Goal: Task Accomplishment & Management: Use online tool/utility

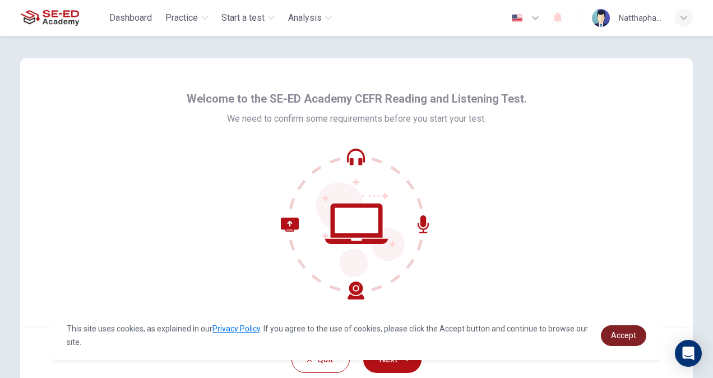
click at [631, 332] on span "Accept" at bounding box center [623, 335] width 25 height 9
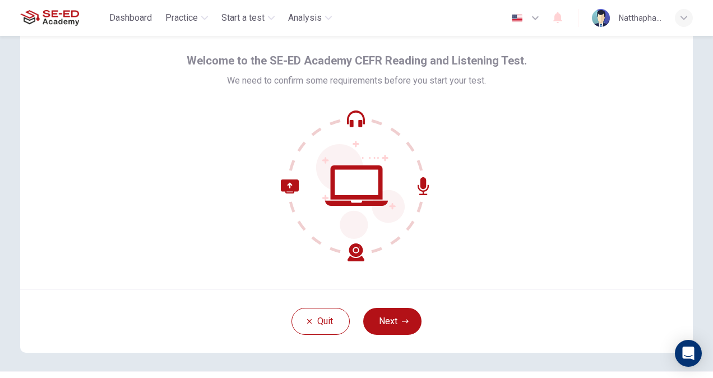
scroll to position [56, 0]
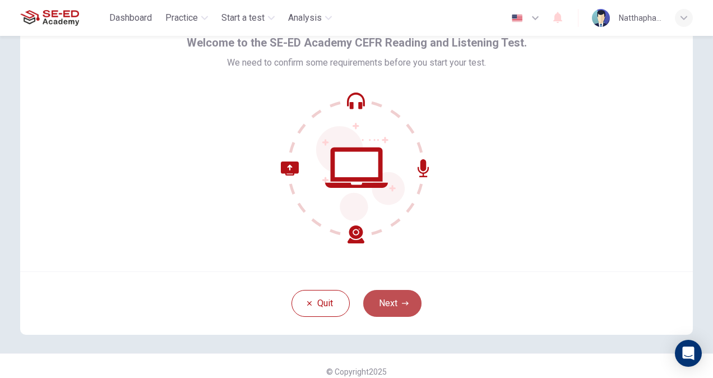
click at [392, 309] on button "Next" at bounding box center [392, 303] width 58 height 27
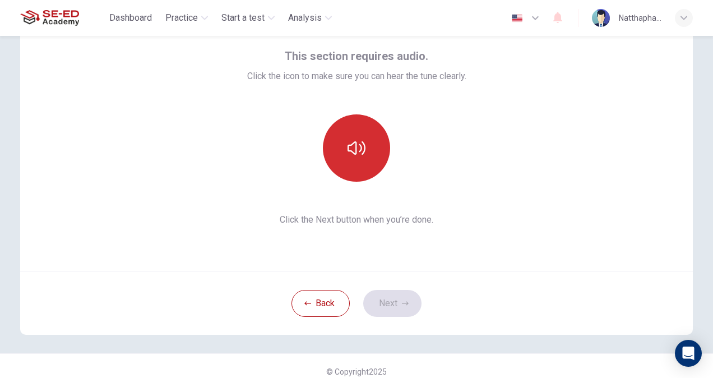
click at [361, 138] on button "button" at bounding box center [356, 147] width 67 height 67
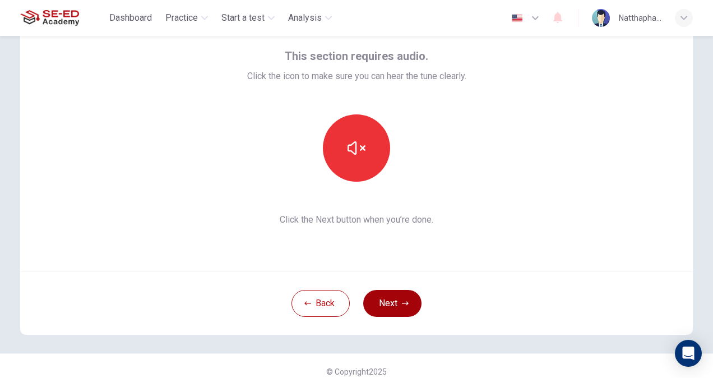
click at [406, 311] on button "Next" at bounding box center [392, 303] width 58 height 27
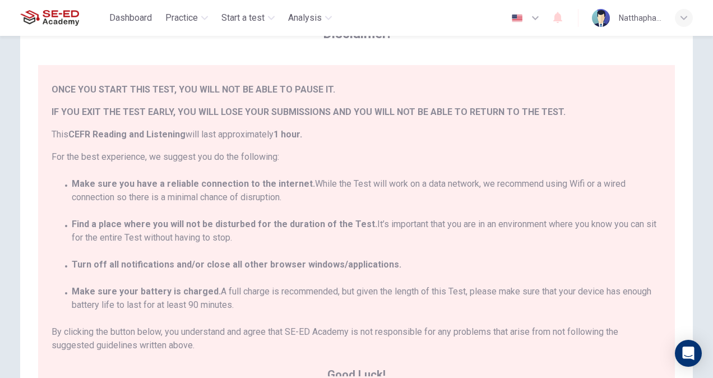
scroll to position [25, 0]
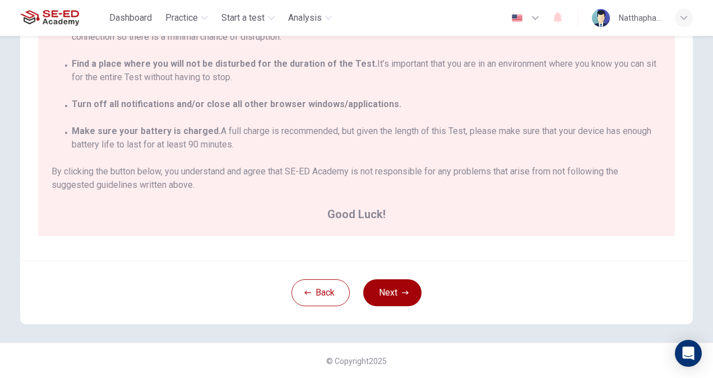
click at [385, 288] on button "Next" at bounding box center [392, 292] width 58 height 27
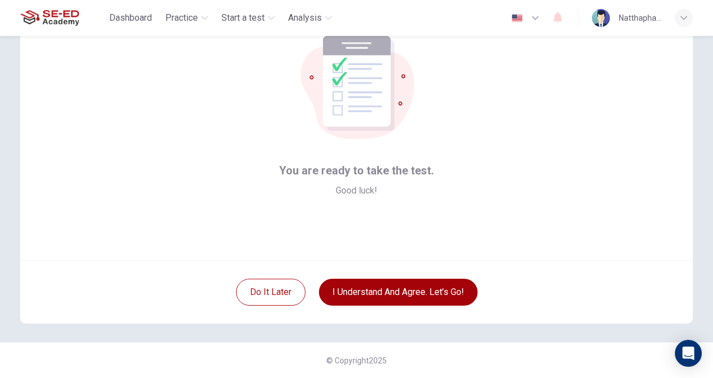
scroll to position [67, 0]
click at [417, 296] on button "I understand and agree. Let’s go!" at bounding box center [398, 291] width 159 height 27
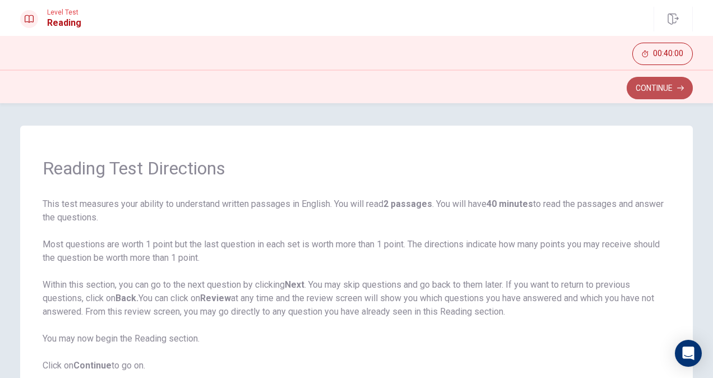
click at [651, 86] on button "Continue" at bounding box center [659, 88] width 66 height 22
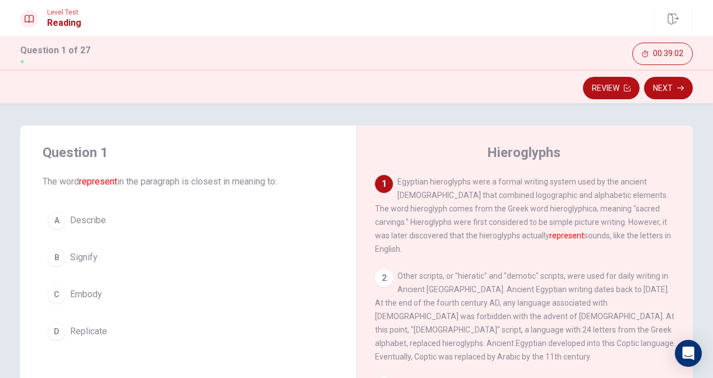
click at [92, 251] on span "Signify" at bounding box center [83, 256] width 27 height 13
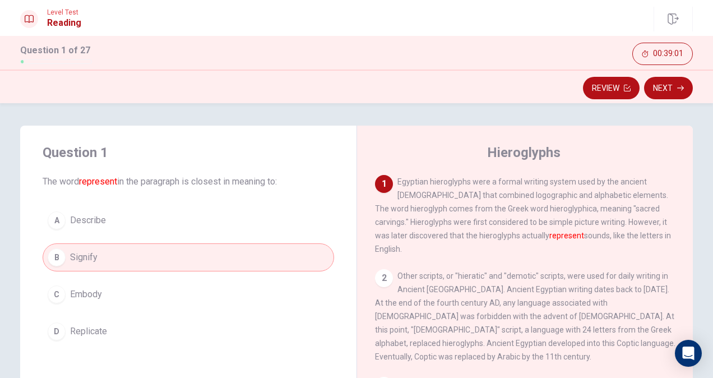
scroll to position [168, 0]
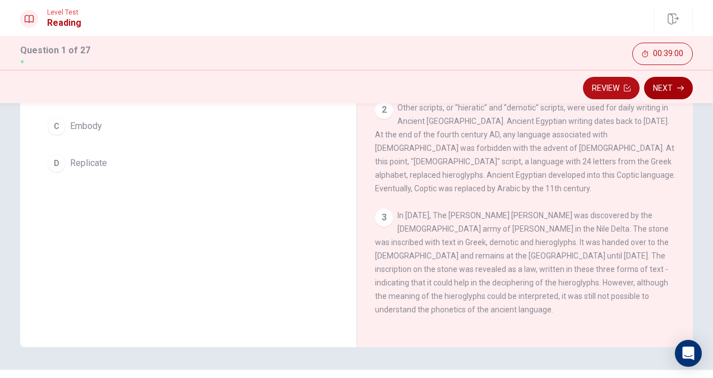
click at [669, 88] on button "Next" at bounding box center [668, 88] width 49 height 22
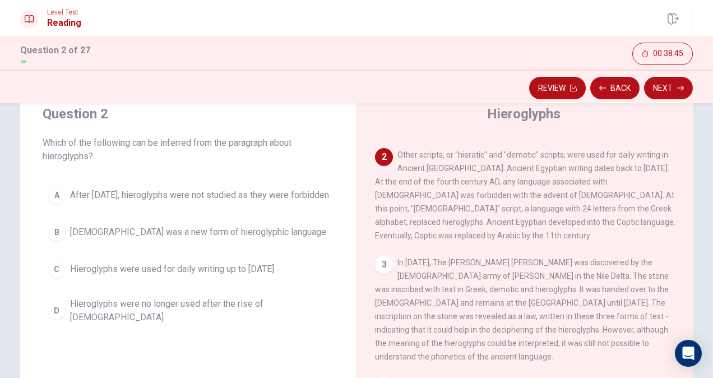
scroll to position [56, 0]
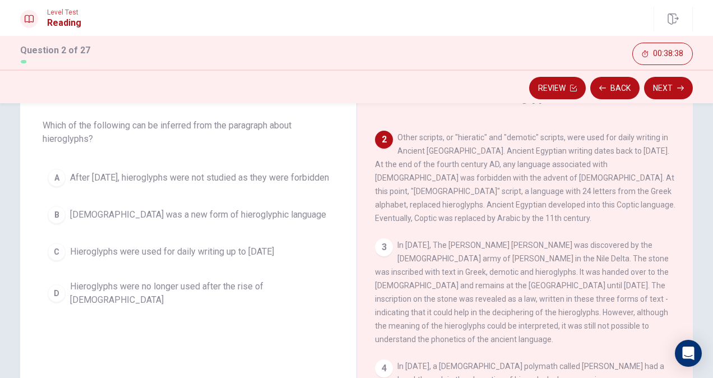
drag, startPoint x: 492, startPoint y: 136, endPoint x: 580, endPoint y: 137, distance: 87.4
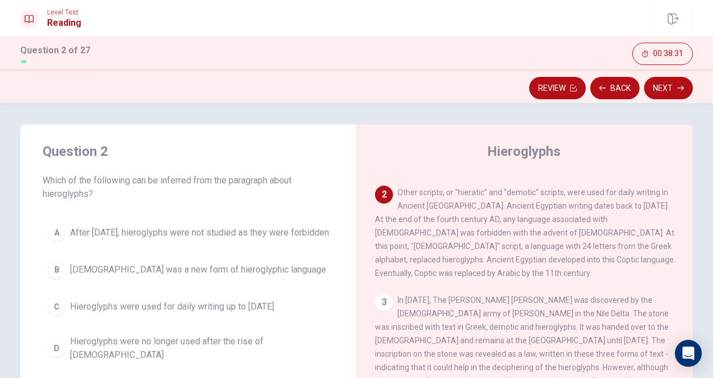
scroll to position [0, 0]
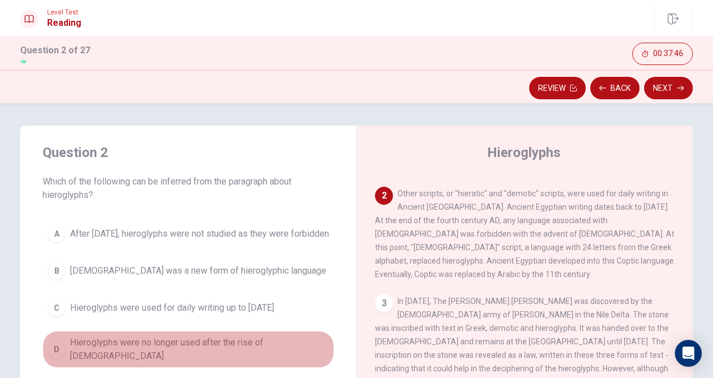
click at [230, 353] on span "Hieroglyphs were no longer used after the rise of [DEMOGRAPHIC_DATA]" at bounding box center [199, 349] width 259 height 27
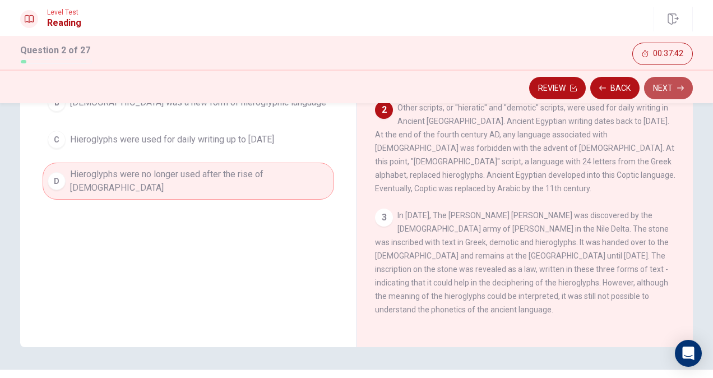
click at [674, 94] on button "Next" at bounding box center [668, 88] width 49 height 22
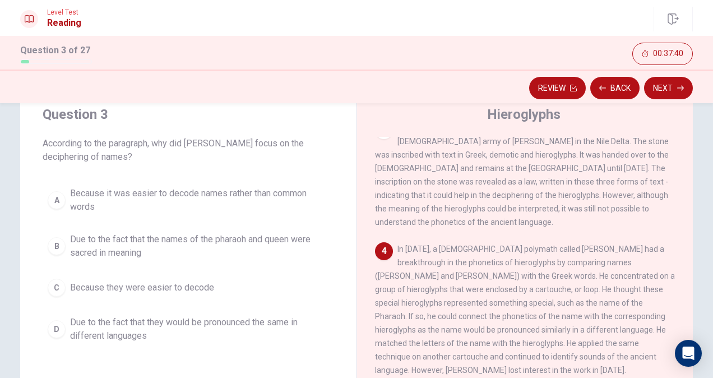
scroll to position [56, 0]
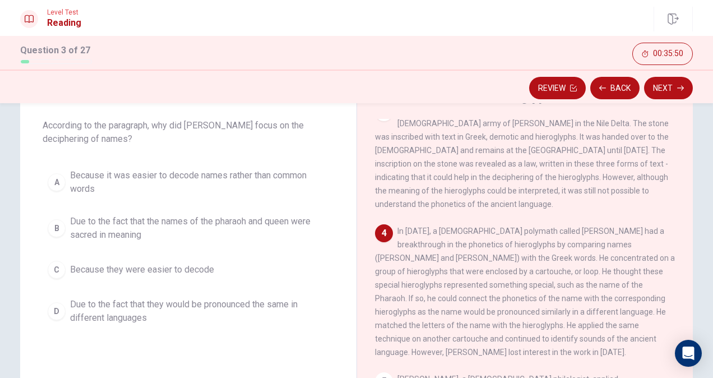
click at [233, 183] on span "Because it was easier to decode names rather than common words" at bounding box center [199, 182] width 259 height 27
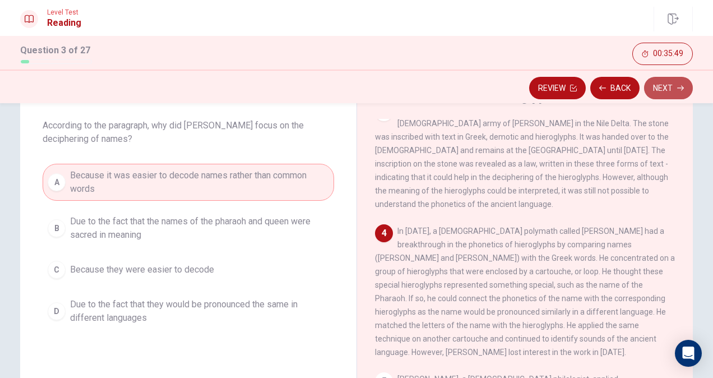
click at [667, 89] on button "Next" at bounding box center [668, 88] width 49 height 22
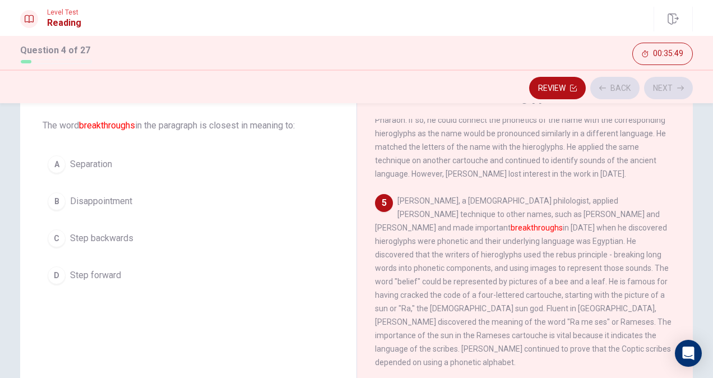
scroll to position [397, 0]
click at [118, 268] on span "Step forward" at bounding box center [95, 274] width 51 height 13
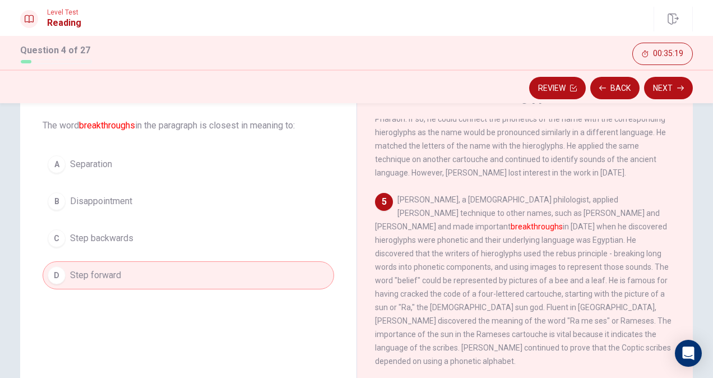
scroll to position [196, 0]
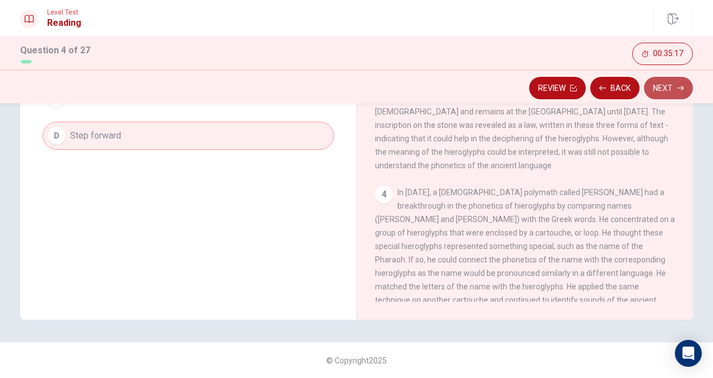
click at [679, 80] on button "Next" at bounding box center [668, 88] width 49 height 22
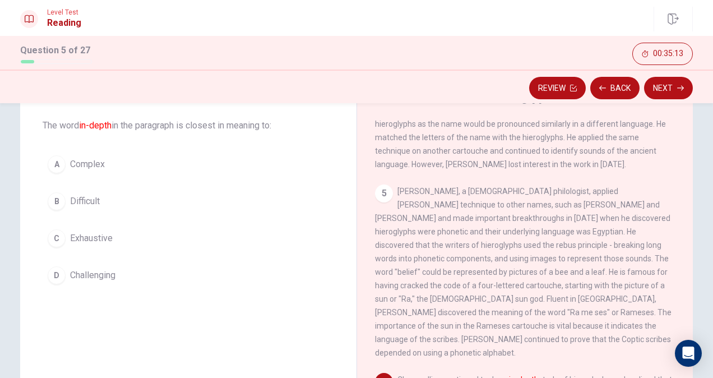
scroll to position [408, 0]
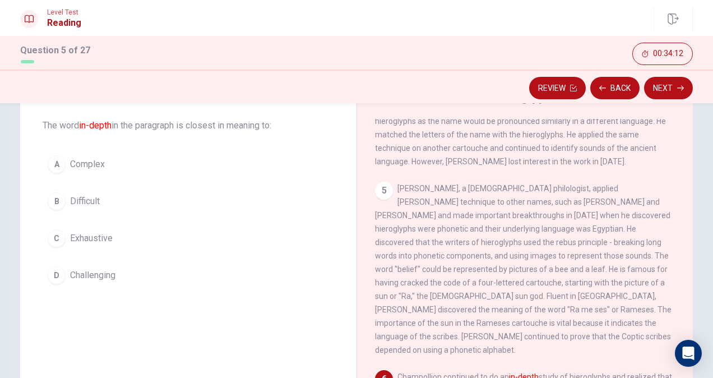
click at [188, 146] on div "Question 5 The word in-depth in the paragraph is closest in meaning to: A Compl…" at bounding box center [188, 188] width 336 height 238
click at [192, 153] on button "A Complex" at bounding box center [188, 164] width 291 height 28
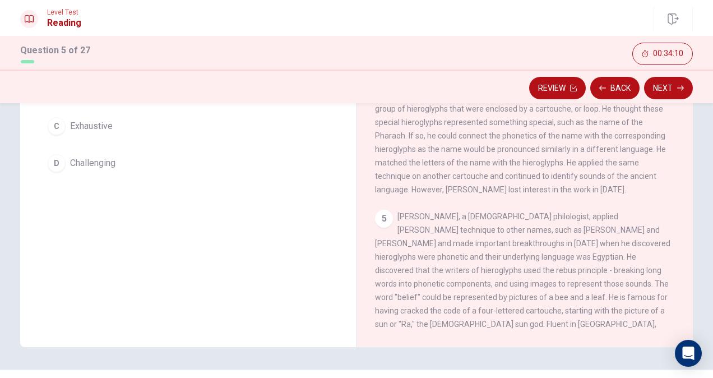
scroll to position [128, 0]
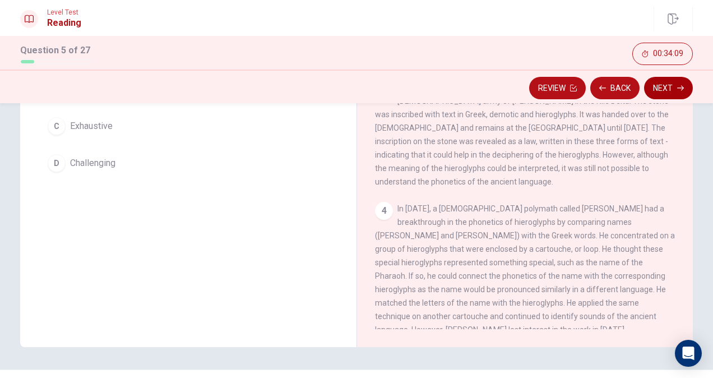
click at [673, 90] on button "Next" at bounding box center [668, 88] width 49 height 22
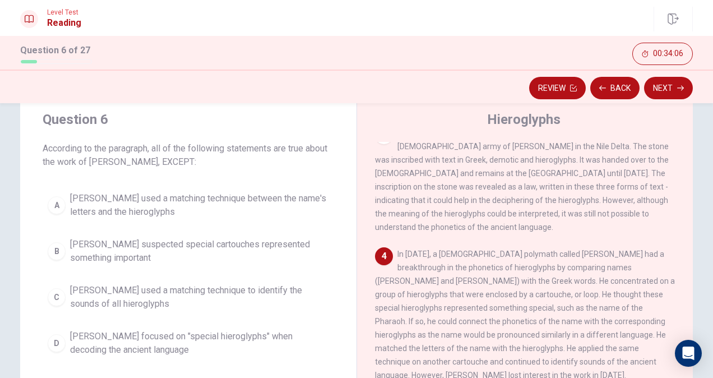
scroll to position [56, 0]
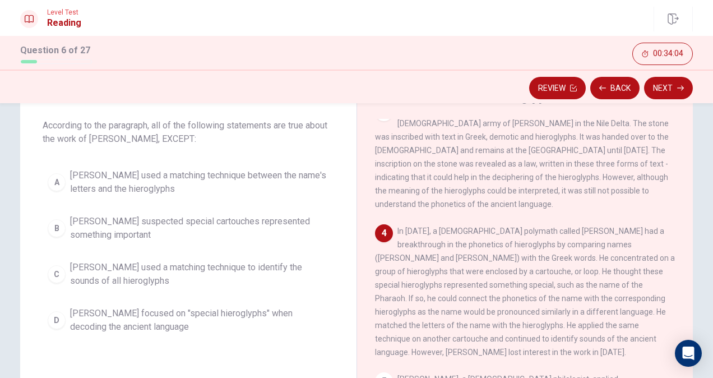
drag, startPoint x: 393, startPoint y: 194, endPoint x: 435, endPoint y: 201, distance: 42.0
click at [435, 224] on div "4 In [DATE], a [DEMOGRAPHIC_DATA] polymath called [PERSON_NAME] had a breakthro…" at bounding box center [525, 291] width 300 height 134
drag, startPoint x: 427, startPoint y: 195, endPoint x: 447, endPoint y: 203, distance: 21.1
click at [447, 224] on div "4 In [DATE], a [DEMOGRAPHIC_DATA] polymath called [PERSON_NAME] had a breakthro…" at bounding box center [525, 291] width 300 height 134
drag, startPoint x: 437, startPoint y: 222, endPoint x: 449, endPoint y: 229, distance: 13.5
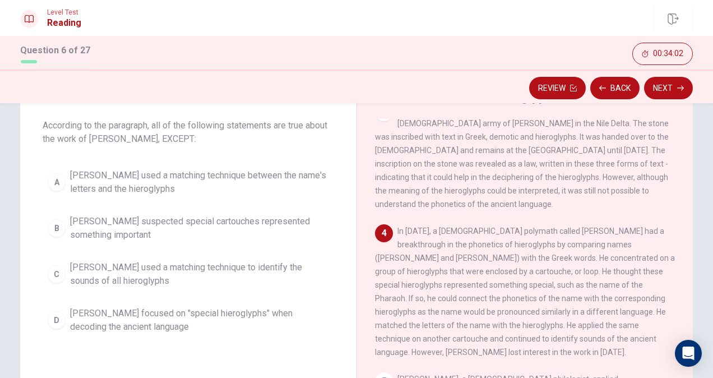
click at [450, 227] on span "In [DATE], a [DEMOGRAPHIC_DATA] polymath called [PERSON_NAME] had a breakthroug…" at bounding box center [525, 291] width 300 height 130
click at [192, 181] on span "[PERSON_NAME] used a matching technique between the name's letters and the hier…" at bounding box center [199, 182] width 259 height 27
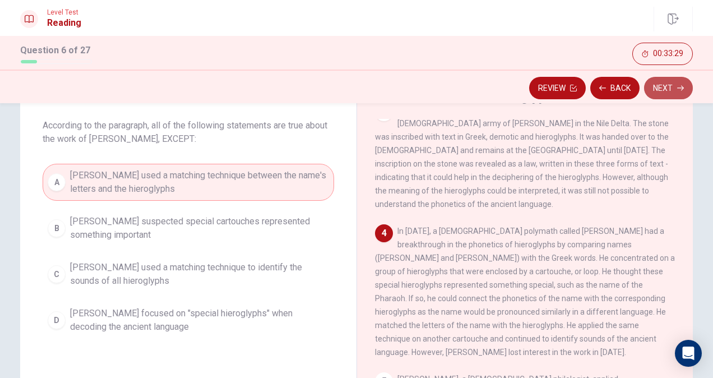
click at [672, 85] on button "Next" at bounding box center [668, 88] width 49 height 22
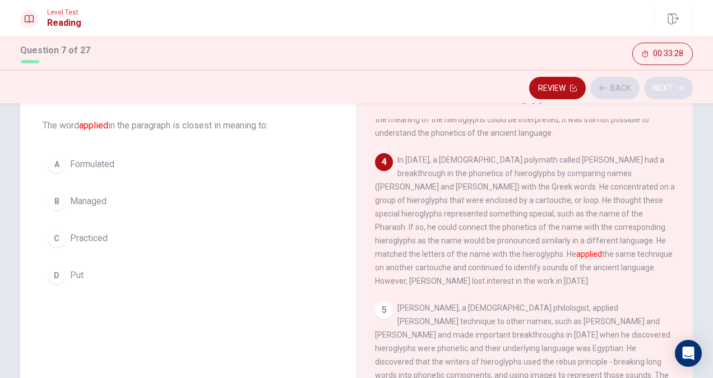
scroll to position [289, 0]
click at [124, 169] on button "A Formulated" at bounding box center [188, 164] width 291 height 28
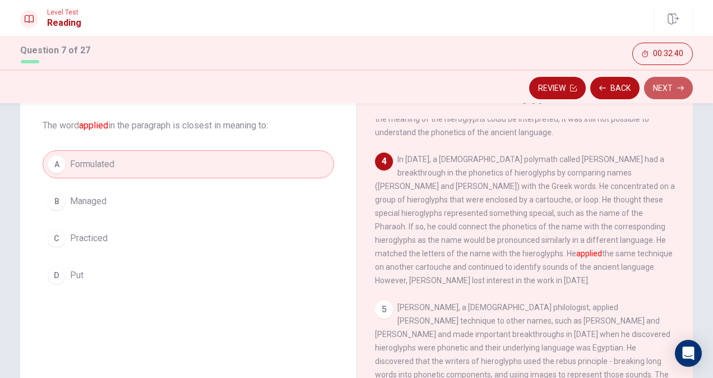
click at [671, 85] on button "Next" at bounding box center [668, 88] width 49 height 22
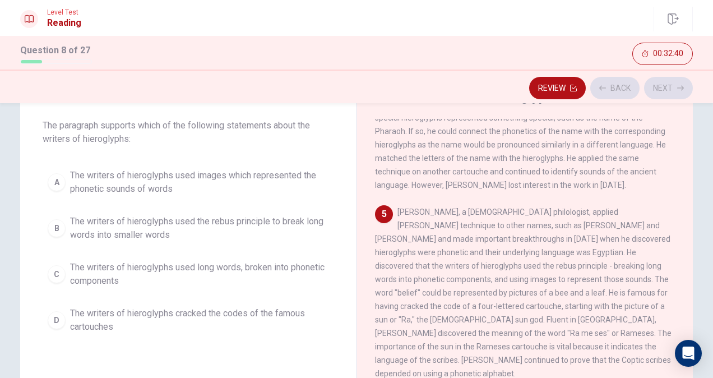
scroll to position [397, 0]
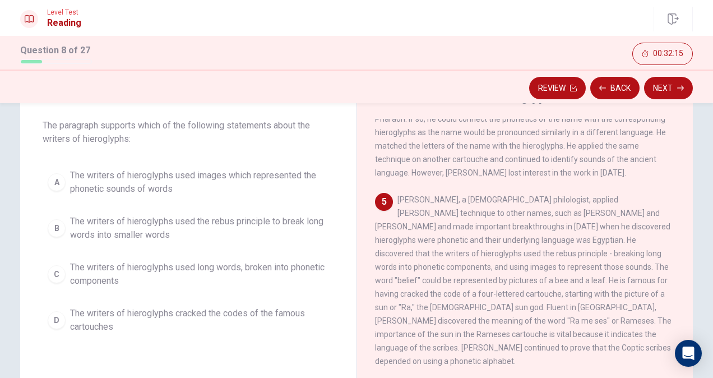
drag, startPoint x: 41, startPoint y: 124, endPoint x: 81, endPoint y: 138, distance: 42.0
click at [81, 138] on span "The paragraph supports which of the following statements about the writers of h…" at bounding box center [188, 132] width 291 height 27
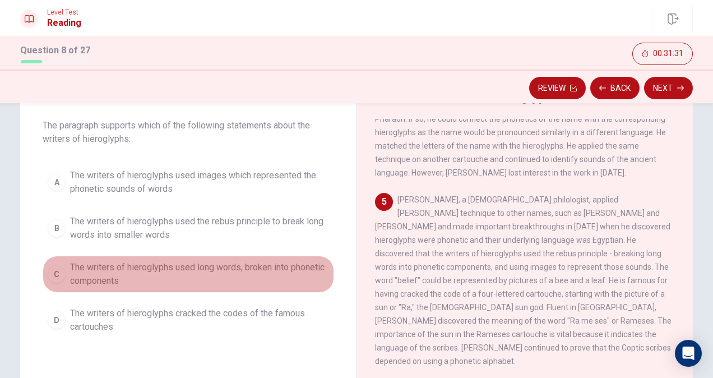
click at [270, 266] on span "The writers of hieroglyphs used long words, broken into phonetic components" at bounding box center [199, 273] width 259 height 27
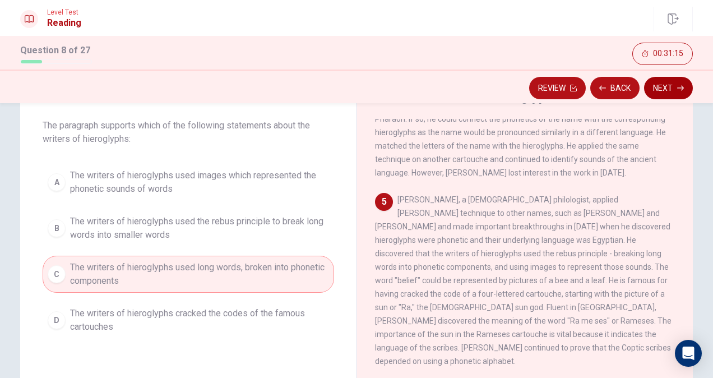
click at [672, 85] on button "Next" at bounding box center [668, 88] width 49 height 22
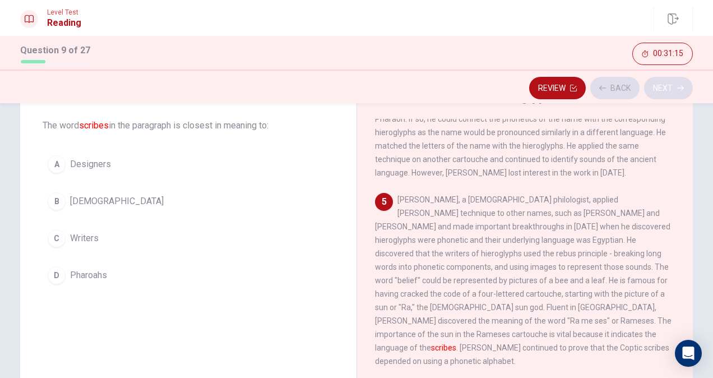
scroll to position [408, 0]
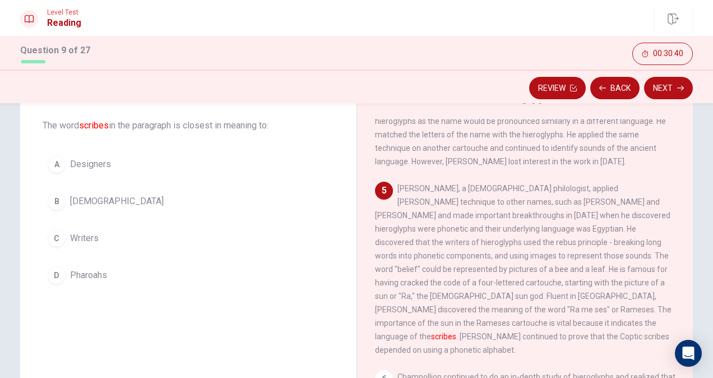
click at [147, 240] on button "C Writers" at bounding box center [188, 238] width 291 height 28
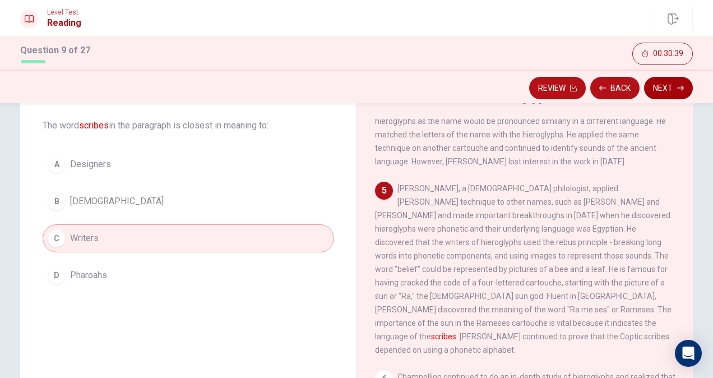
click at [672, 90] on button "Next" at bounding box center [668, 88] width 49 height 22
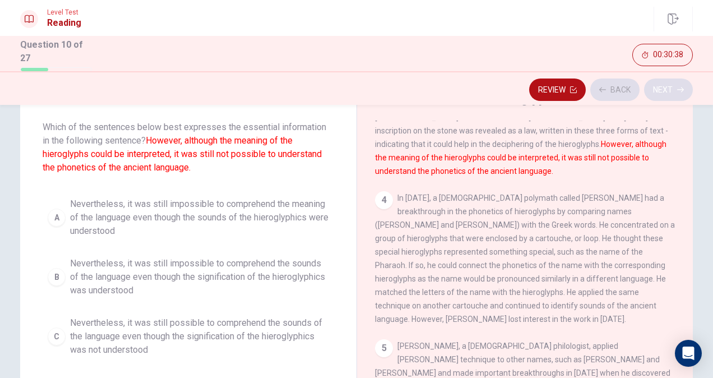
scroll to position [179, 0]
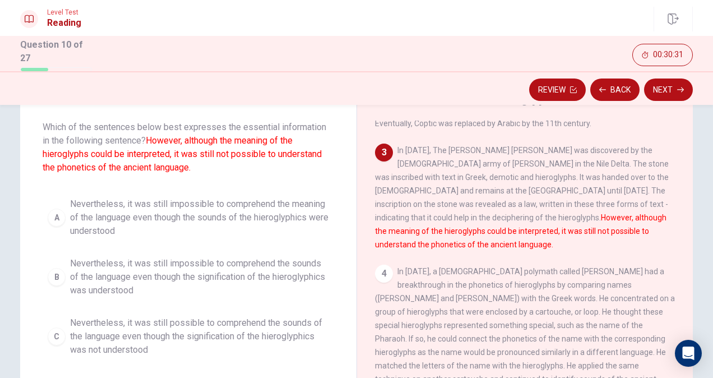
drag, startPoint x: 146, startPoint y: 138, endPoint x: 157, endPoint y: 147, distance: 14.3
click at [157, 147] on font "However, although the meaning of the hieroglyphs could be interpreted, it was s…" at bounding box center [182, 154] width 279 height 38
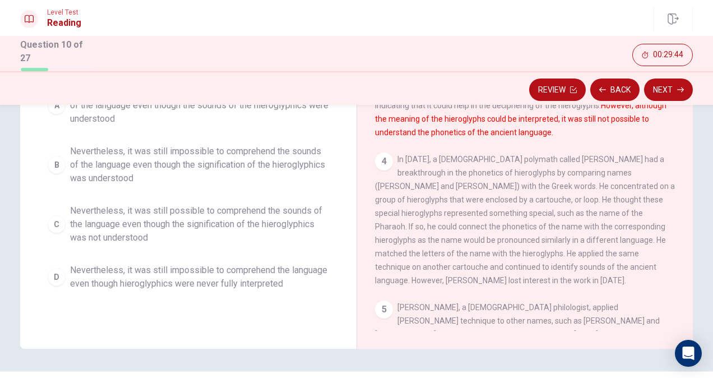
scroll to position [112, 0]
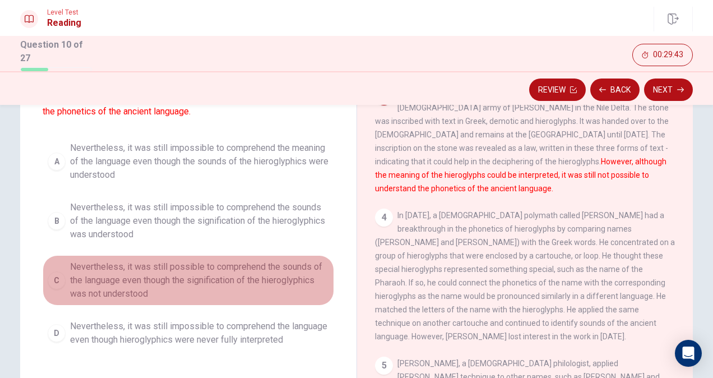
click at [199, 290] on span "Nevertheless, it was still possible to comprehend the sounds of the language ev…" at bounding box center [199, 280] width 259 height 40
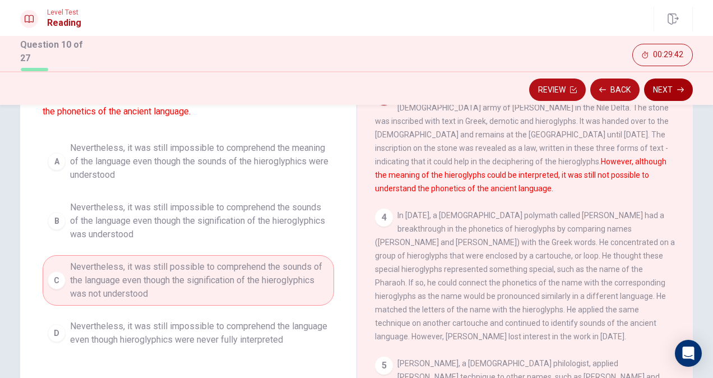
click at [670, 86] on button "Next" at bounding box center [668, 89] width 49 height 22
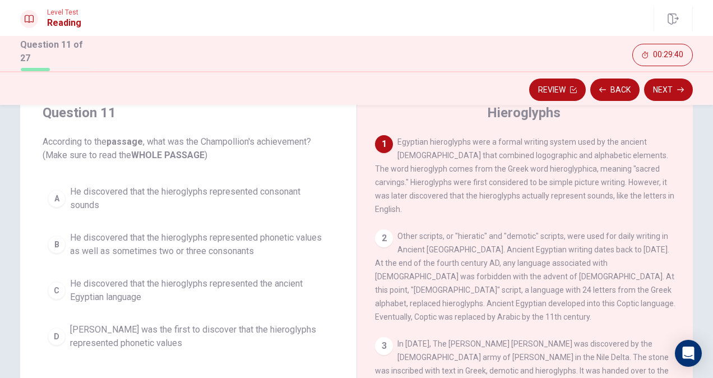
scroll to position [56, 0]
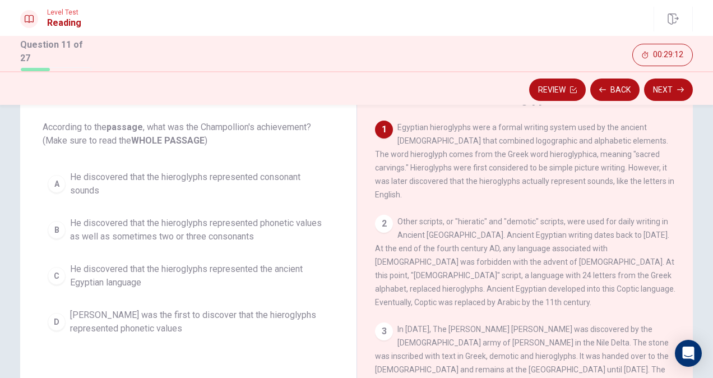
click at [221, 272] on span "He discovered that the hieroglyphs represented the ancient Egyptian language" at bounding box center [199, 275] width 259 height 27
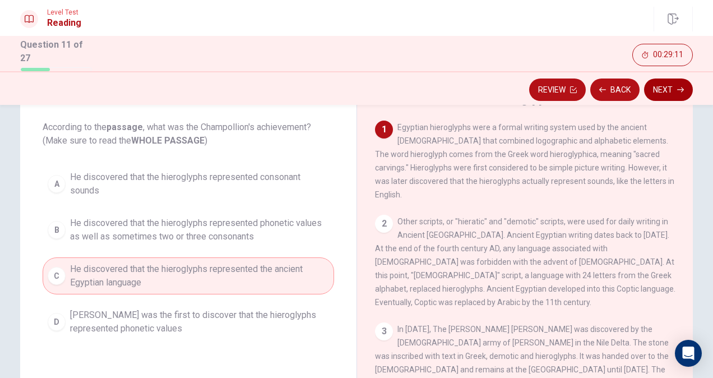
click at [674, 87] on button "Next" at bounding box center [668, 89] width 49 height 22
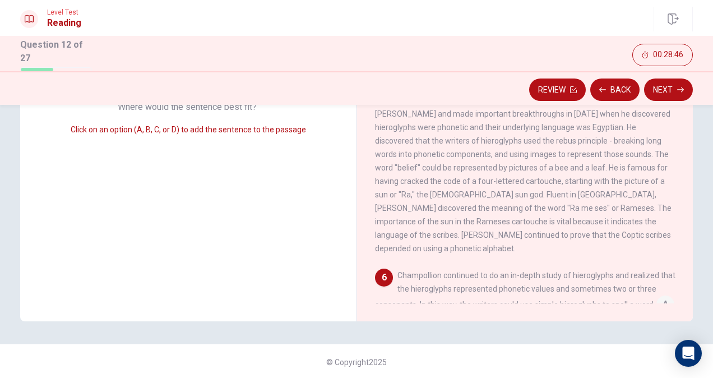
scroll to position [427, 0]
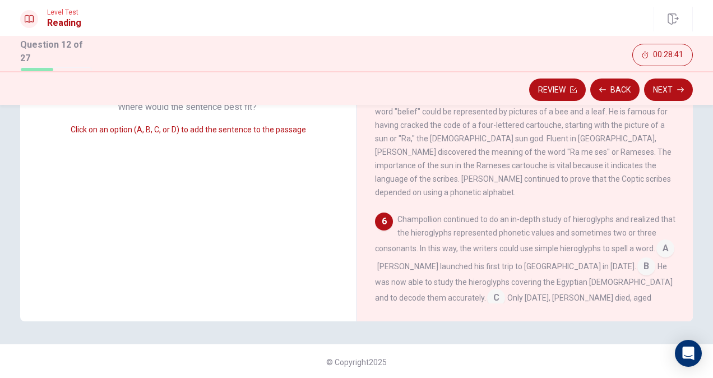
click at [637, 258] on input at bounding box center [646, 267] width 18 height 18
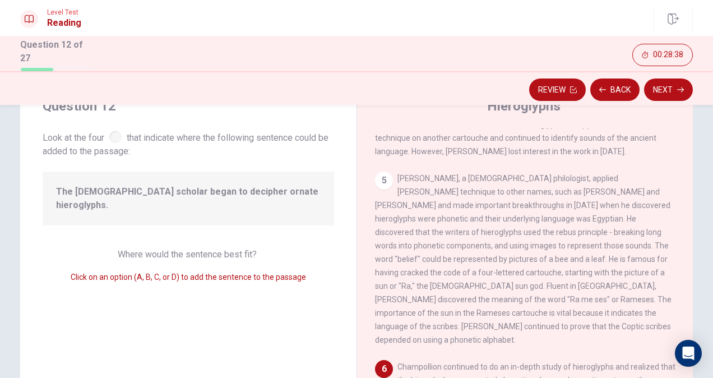
scroll to position [112, 0]
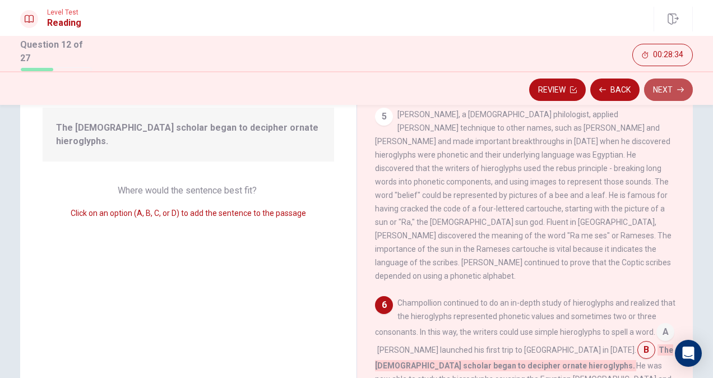
click at [678, 89] on icon "button" at bounding box center [680, 89] width 7 height 7
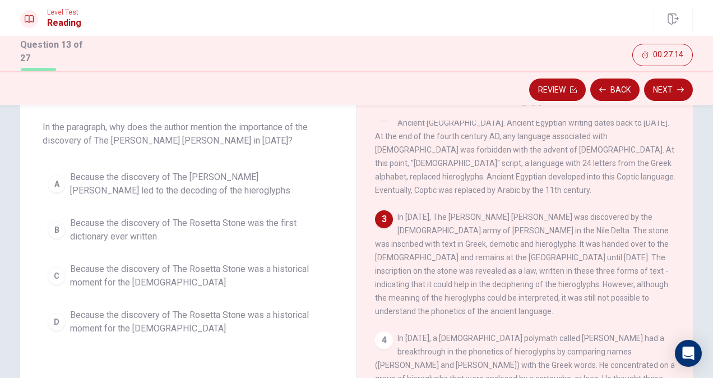
click at [217, 180] on span "Because the discovery of The [PERSON_NAME] [PERSON_NAME] led to the decoding of…" at bounding box center [199, 183] width 259 height 27
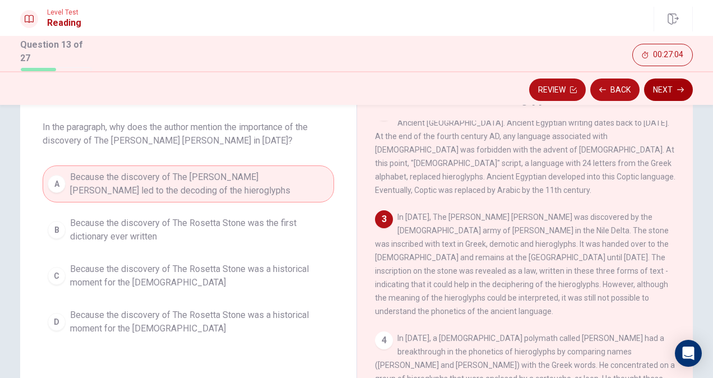
click at [672, 87] on button "Next" at bounding box center [668, 89] width 49 height 22
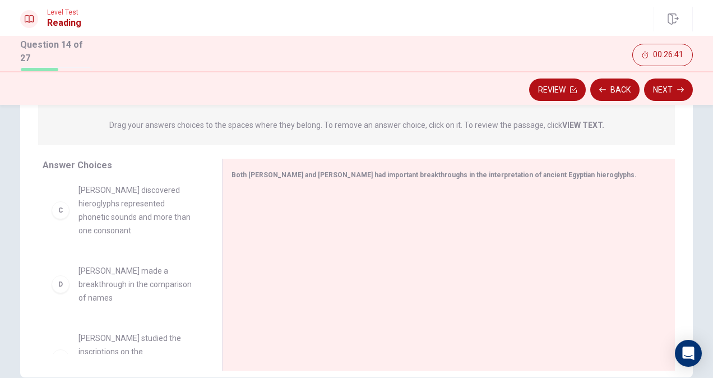
scroll to position [0, 0]
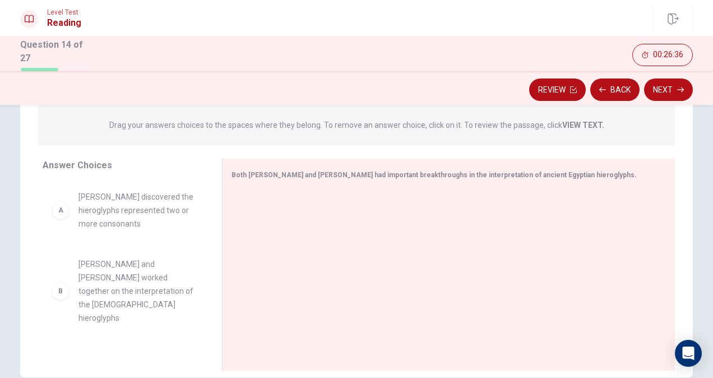
click at [58, 286] on div "B" at bounding box center [61, 291] width 18 height 18
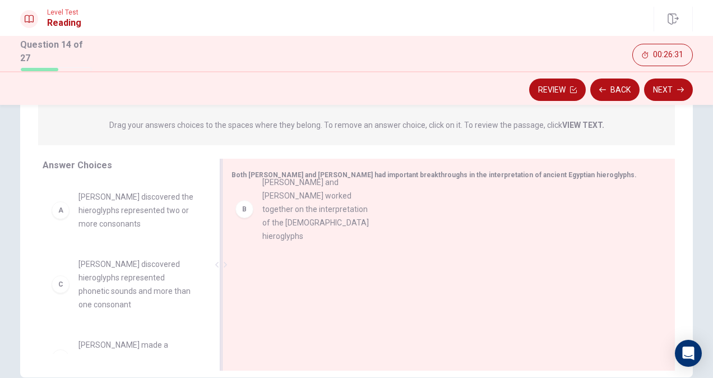
drag, startPoint x: 129, startPoint y: 290, endPoint x: 332, endPoint y: 221, distance: 214.2
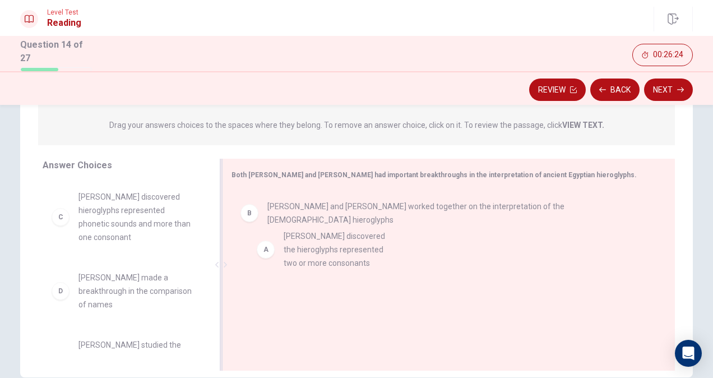
drag, startPoint x: 113, startPoint y: 215, endPoint x: 327, endPoint y: 256, distance: 218.0
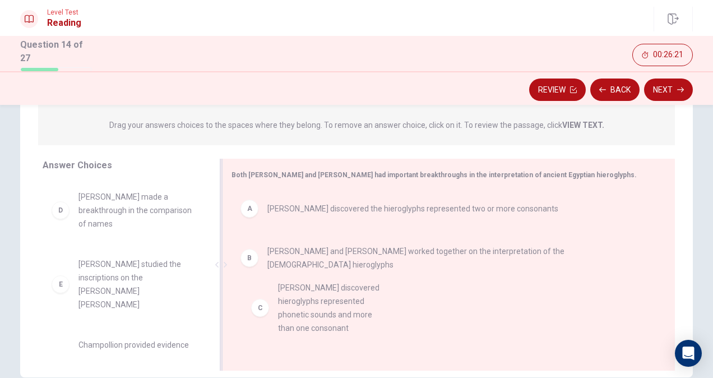
scroll to position [3, 0]
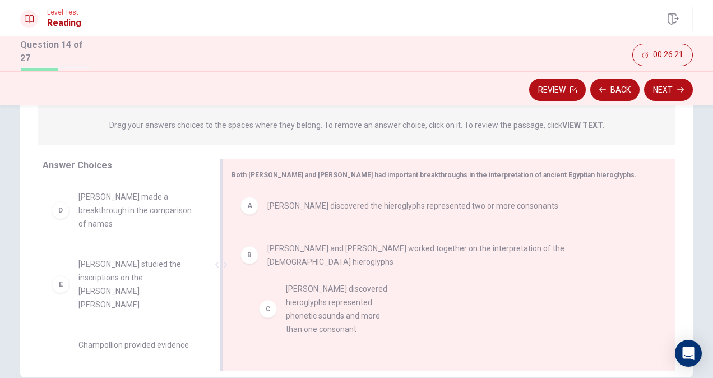
drag, startPoint x: 129, startPoint y: 216, endPoint x: 330, endPoint y: 306, distance: 219.9
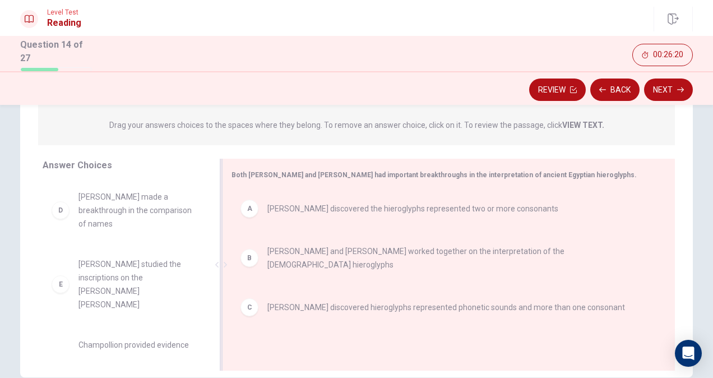
scroll to position [0, 0]
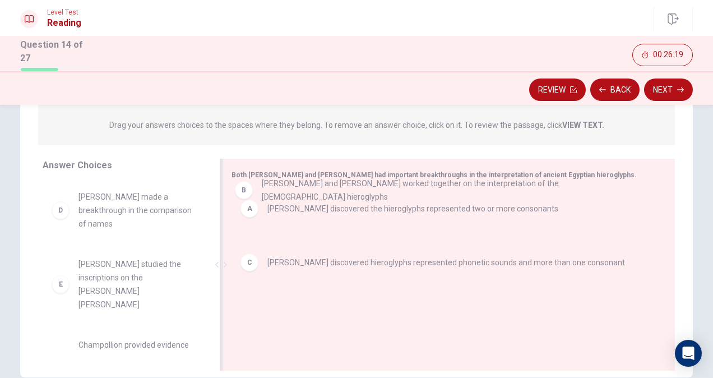
drag, startPoint x: 285, startPoint y: 251, endPoint x: 285, endPoint y: 178, distance: 72.8
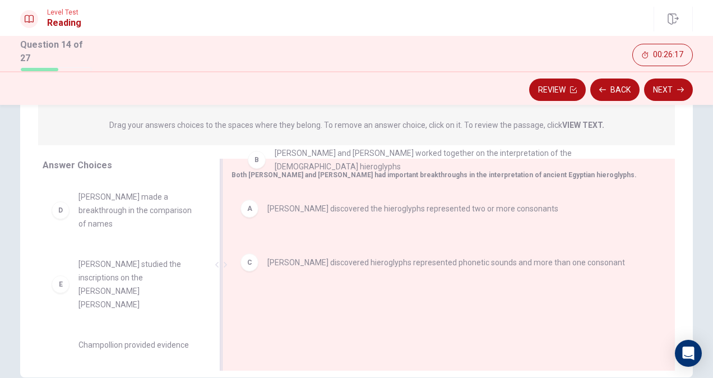
drag, startPoint x: 288, startPoint y: 263, endPoint x: 280, endPoint y: 161, distance: 102.3
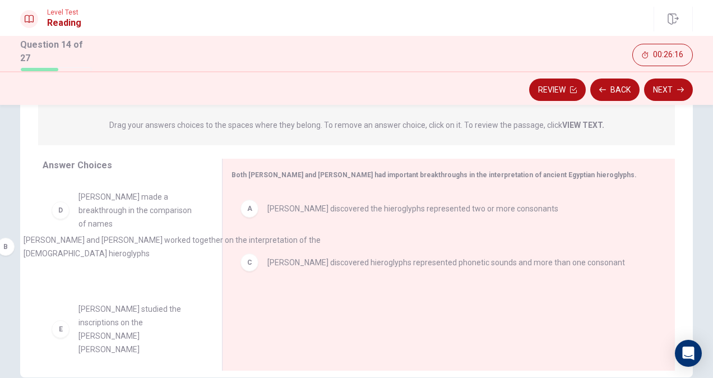
drag, startPoint x: 286, startPoint y: 259, endPoint x: 37, endPoint y: 253, distance: 248.8
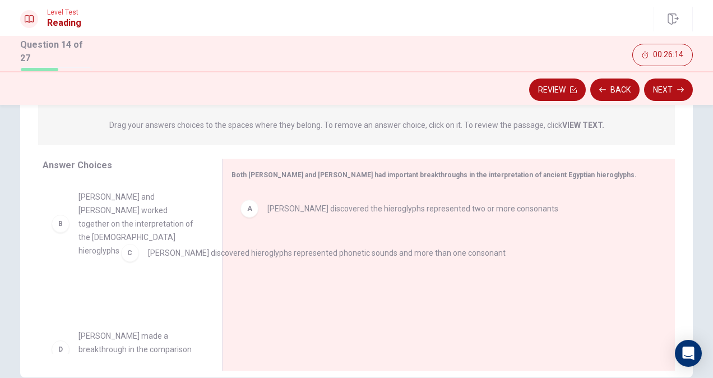
drag, startPoint x: 206, startPoint y: 261, endPoint x: 96, endPoint y: 263, distance: 110.4
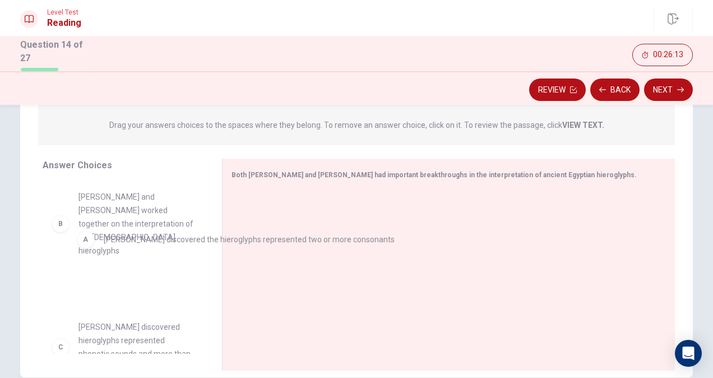
drag, startPoint x: 288, startPoint y: 211, endPoint x: 134, endPoint y: 242, distance: 157.2
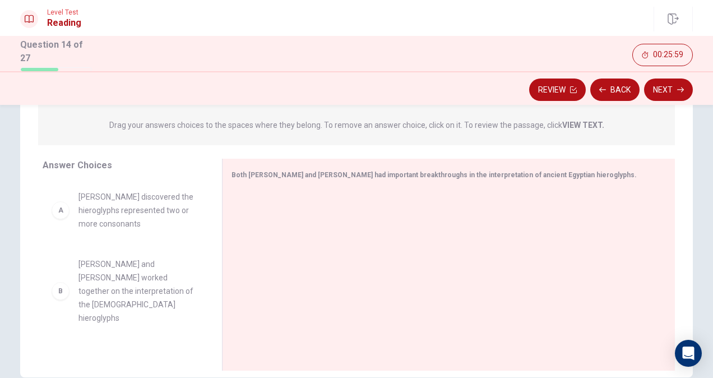
click at [137, 213] on span "[PERSON_NAME] discovered the hieroglyphs represented two or more consonants" at bounding box center [136, 210] width 117 height 40
click at [147, 283] on span "[PERSON_NAME] and [PERSON_NAME] worked together on the interpretation of the [D…" at bounding box center [136, 290] width 117 height 67
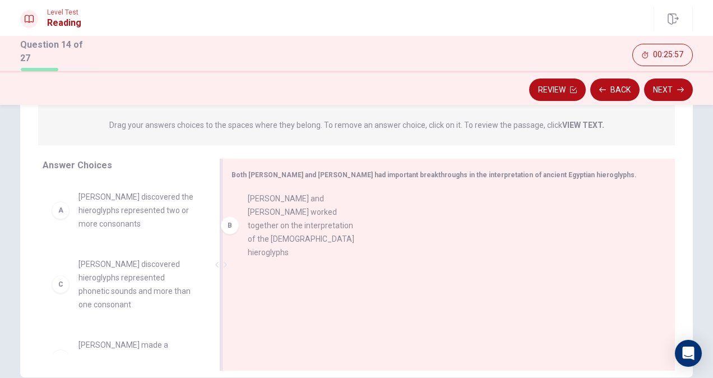
drag, startPoint x: 146, startPoint y: 283, endPoint x: 328, endPoint y: 215, distance: 194.3
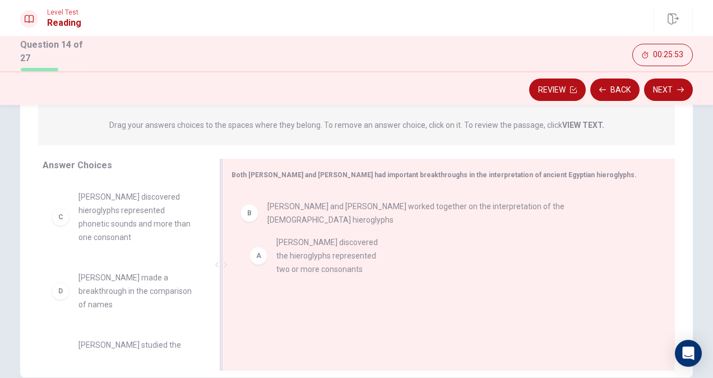
drag, startPoint x: 146, startPoint y: 205, endPoint x: 352, endPoint y: 255, distance: 211.5
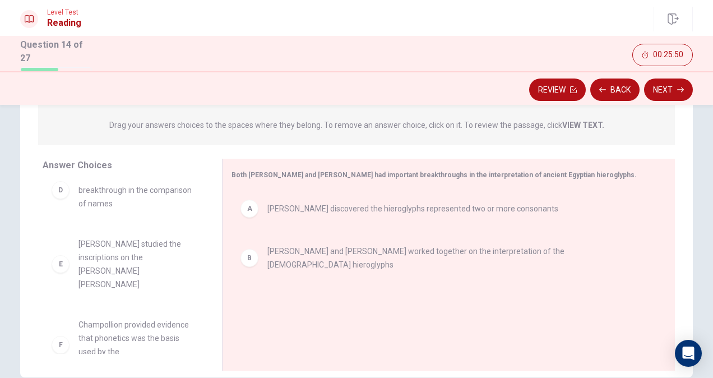
scroll to position [45, 0]
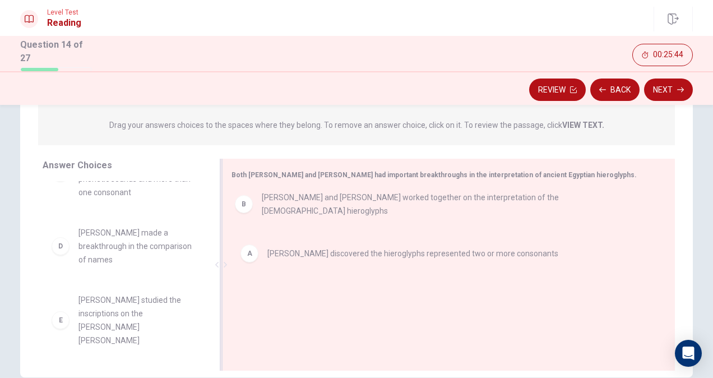
drag, startPoint x: 406, startPoint y: 260, endPoint x: 402, endPoint y: 205, distance: 55.6
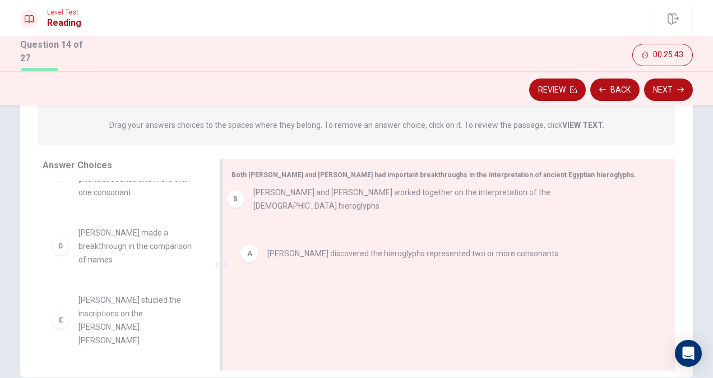
drag, startPoint x: 295, startPoint y: 255, endPoint x: 284, endPoint y: 194, distance: 62.6
drag, startPoint x: 277, startPoint y: 252, endPoint x: 264, endPoint y: 188, distance: 65.6
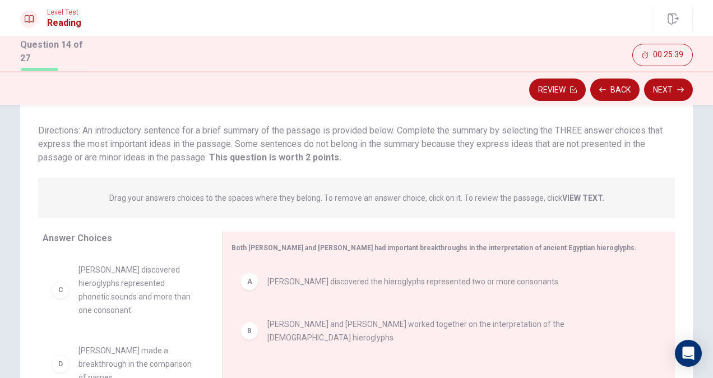
scroll to position [83, 0]
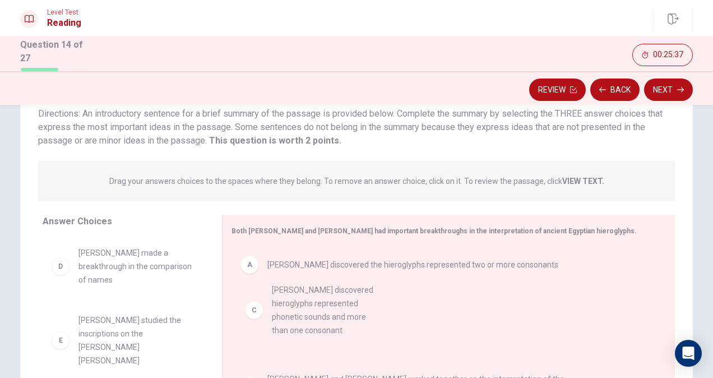
drag, startPoint x: 124, startPoint y: 279, endPoint x: 328, endPoint y: 322, distance: 207.8
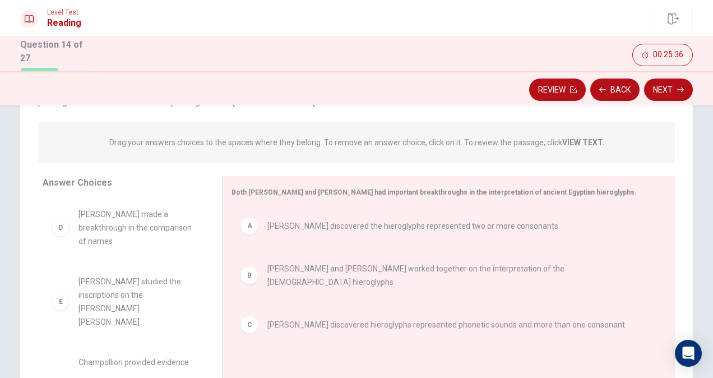
scroll to position [139, 0]
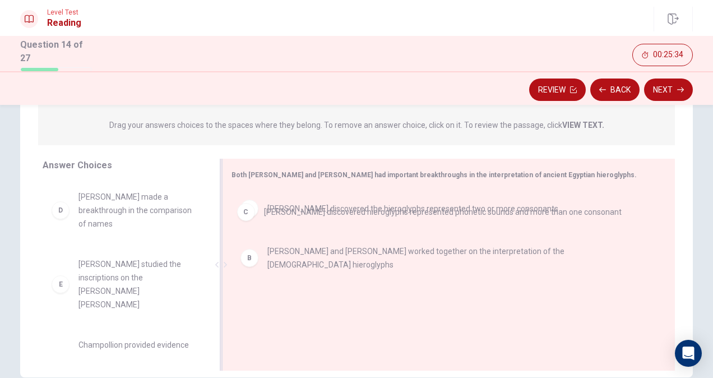
drag, startPoint x: 289, startPoint y: 318, endPoint x: 283, endPoint y: 238, distance: 80.9
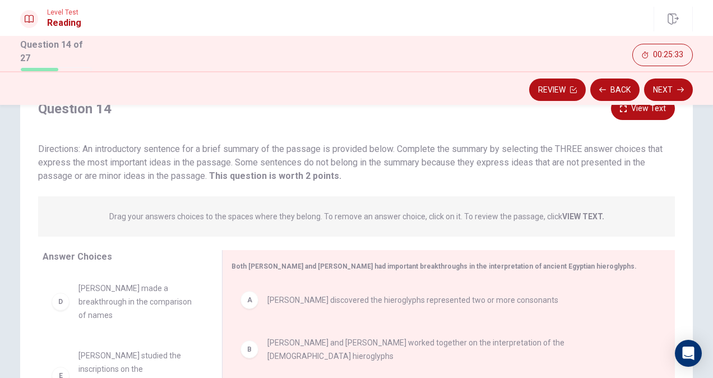
scroll to position [168, 0]
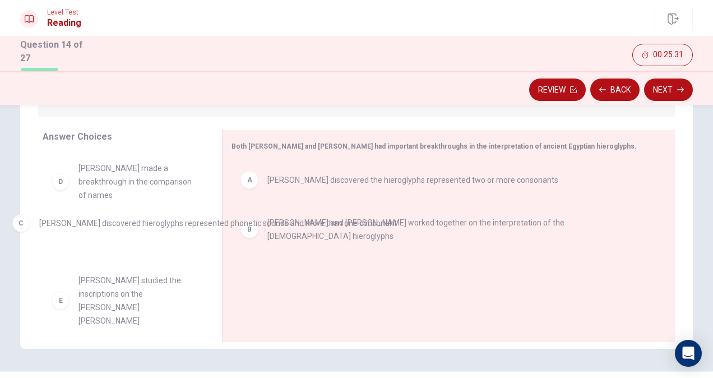
drag, startPoint x: 292, startPoint y: 278, endPoint x: 64, endPoint y: 225, distance: 234.5
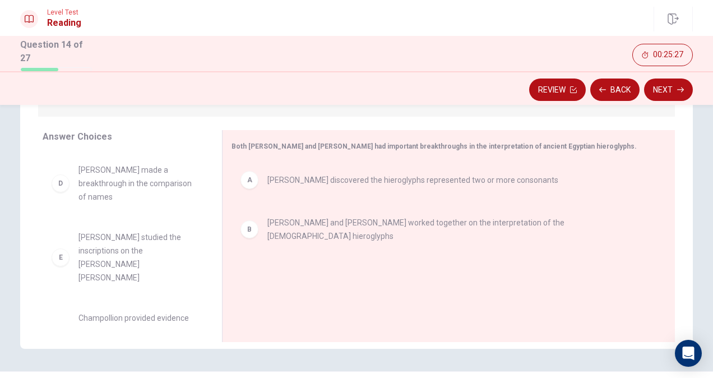
scroll to position [101, 0]
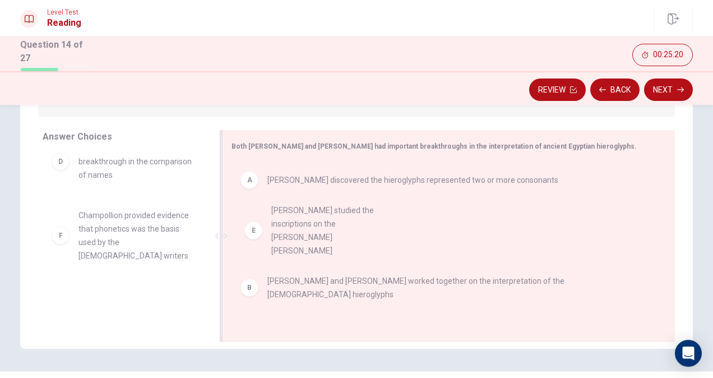
drag, startPoint x: 91, startPoint y: 225, endPoint x: 292, endPoint y: 223, distance: 201.7
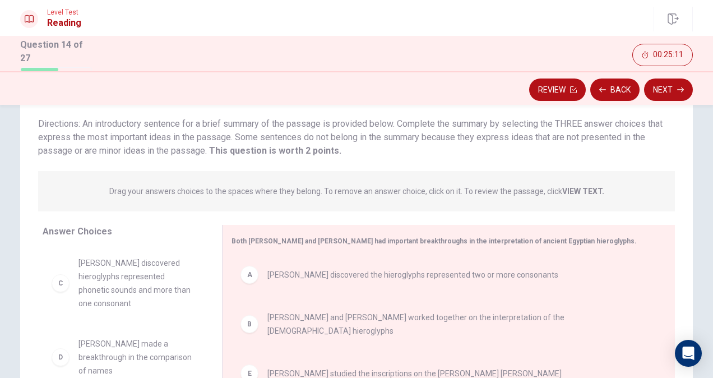
scroll to position [56, 0]
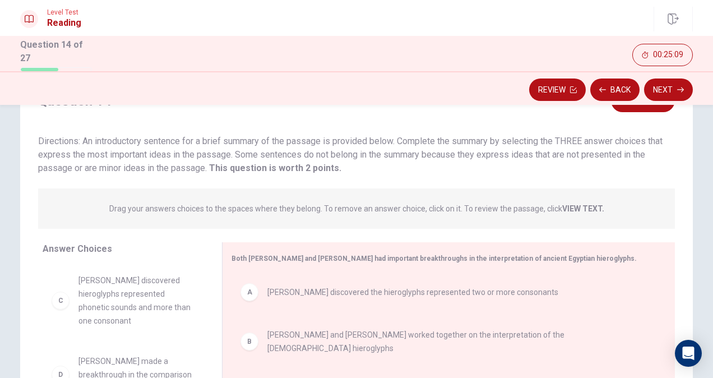
drag, startPoint x: 86, startPoint y: 141, endPoint x: 132, endPoint y: 141, distance: 45.9
click at [132, 141] on span "Directions: An introductory sentence for a brief summary of the passage is prov…" at bounding box center [350, 155] width 624 height 38
drag, startPoint x: 108, startPoint y: 206, endPoint x: 139, endPoint y: 214, distance: 32.5
click at [139, 214] on div "Drag your answers choices to the spaces where they belong. To remove an answer …" at bounding box center [356, 208] width 636 height 40
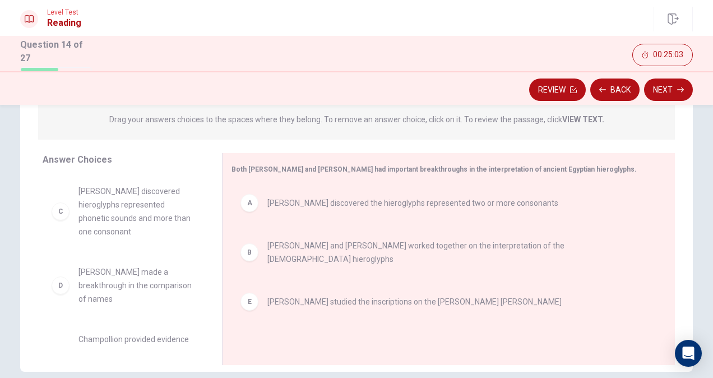
scroll to position [168, 0]
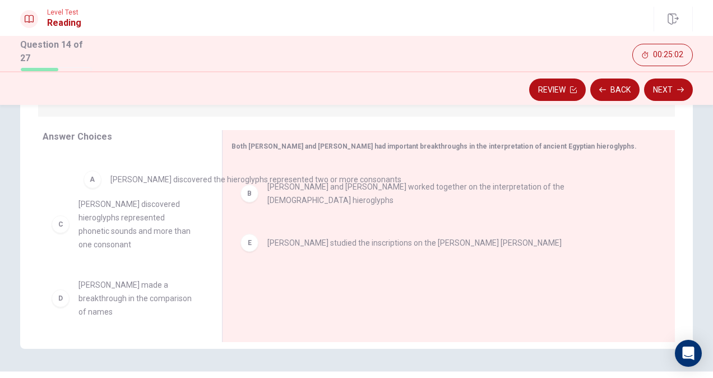
drag, startPoint x: 246, startPoint y: 187, endPoint x: 140, endPoint y: 185, distance: 106.4
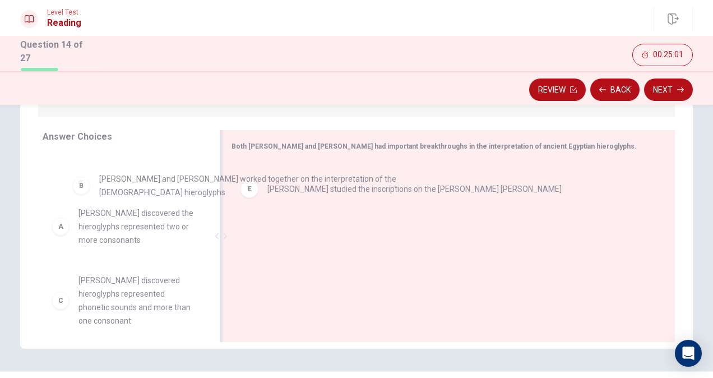
drag, startPoint x: 330, startPoint y: 189, endPoint x: 161, endPoint y: 192, distance: 168.6
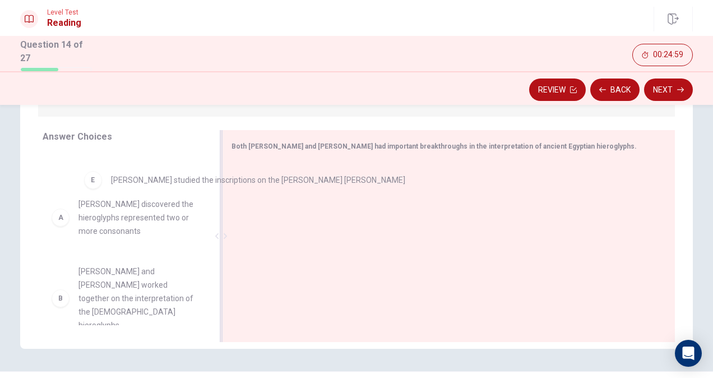
drag, startPoint x: 331, startPoint y: 184, endPoint x: 173, endPoint y: 187, distance: 158.5
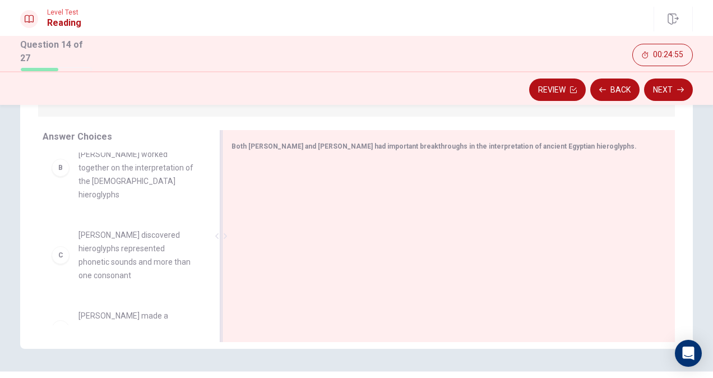
scroll to position [112, 0]
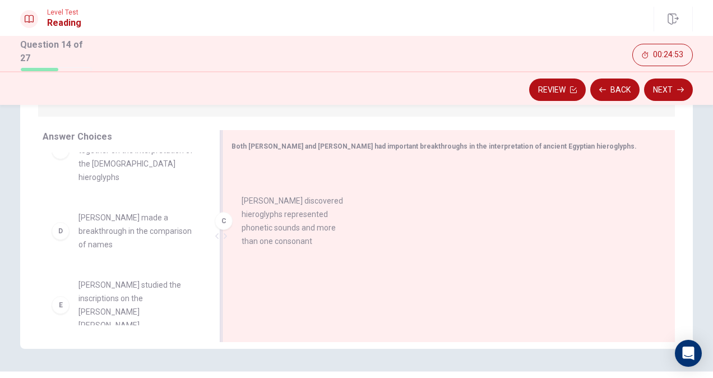
drag, startPoint x: 134, startPoint y: 234, endPoint x: 345, endPoint y: 231, distance: 211.2
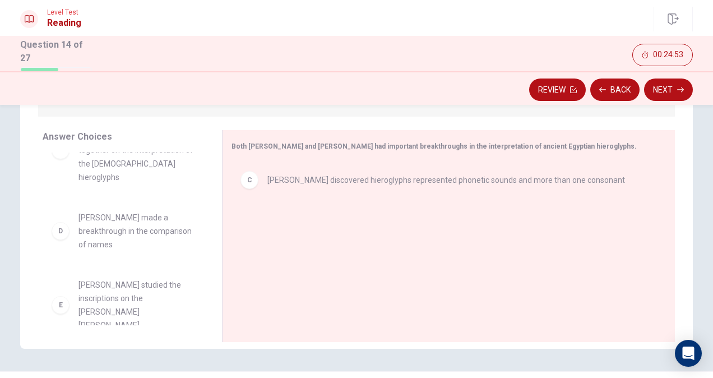
scroll to position [0, 0]
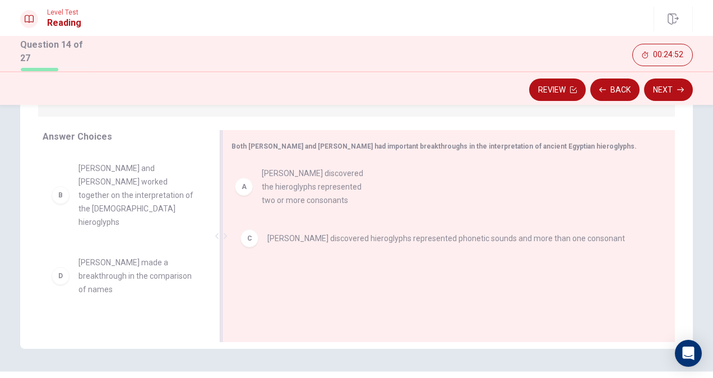
drag, startPoint x: 119, startPoint y: 181, endPoint x: 309, endPoint y: 188, distance: 190.0
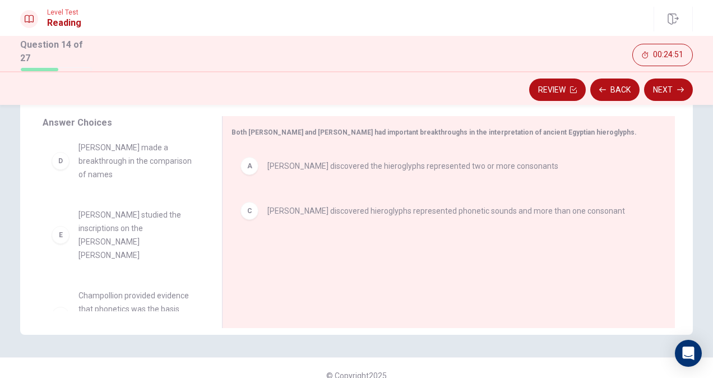
scroll to position [196, 0]
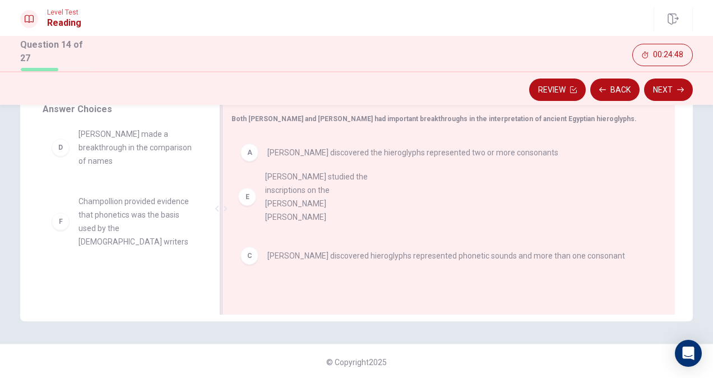
drag, startPoint x: 119, startPoint y: 205, endPoint x: 315, endPoint y: 196, distance: 196.8
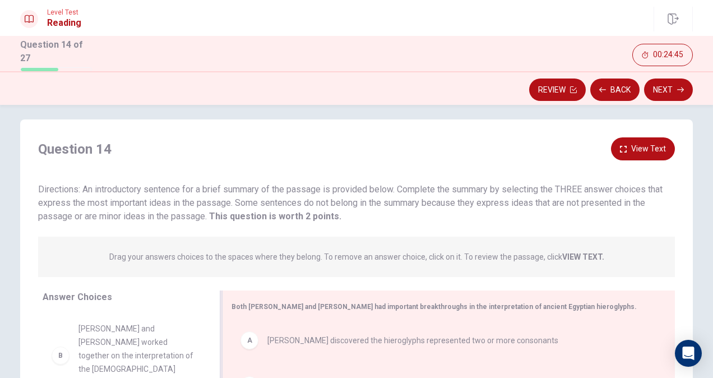
scroll to position [0, 0]
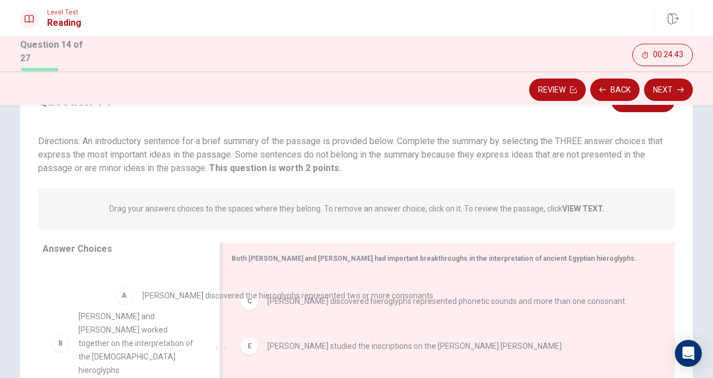
drag, startPoint x: 375, startPoint y: 294, endPoint x: 189, endPoint y: 295, distance: 186.0
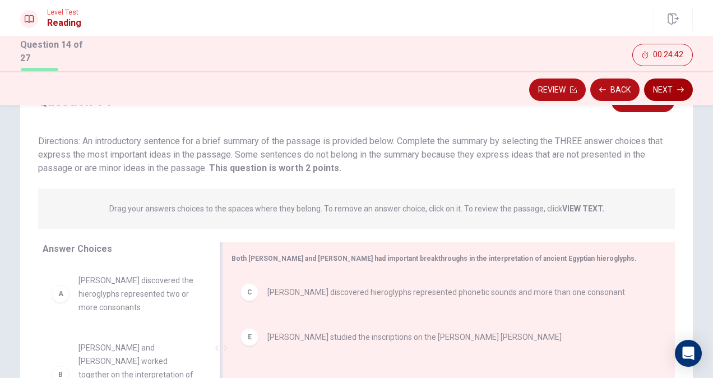
click at [679, 83] on button "Next" at bounding box center [668, 89] width 49 height 22
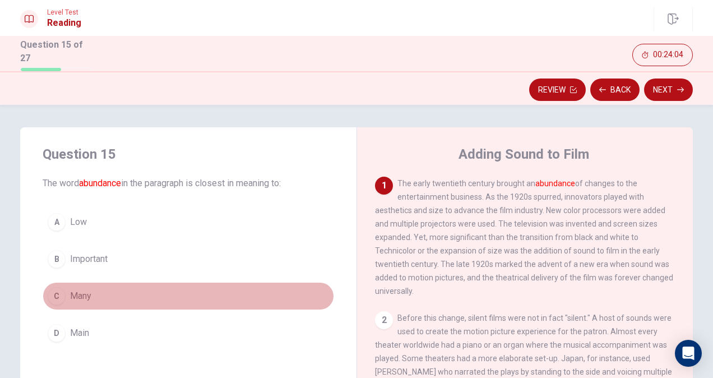
click at [92, 292] on button "C Many" at bounding box center [188, 296] width 291 height 28
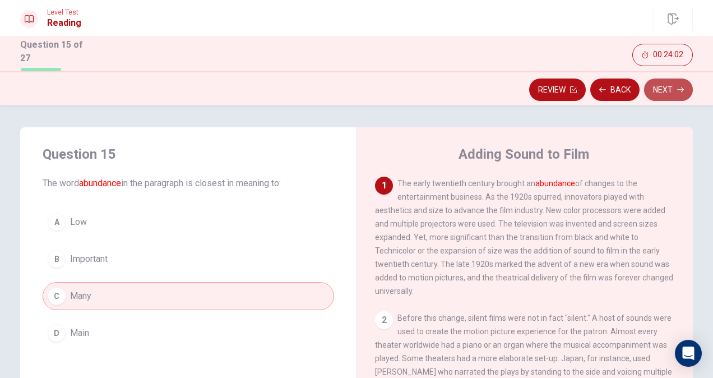
click at [672, 87] on button "Next" at bounding box center [668, 89] width 49 height 22
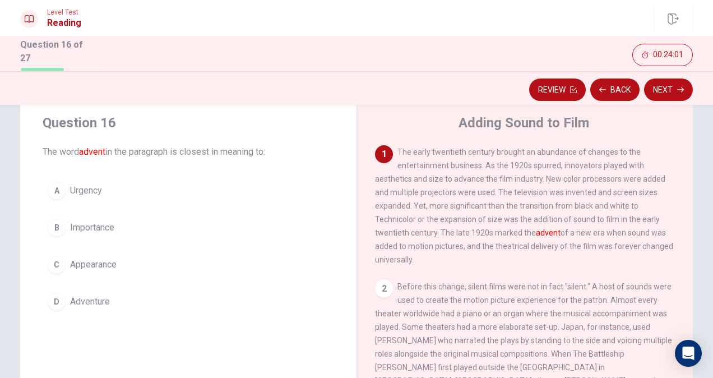
scroll to position [56, 0]
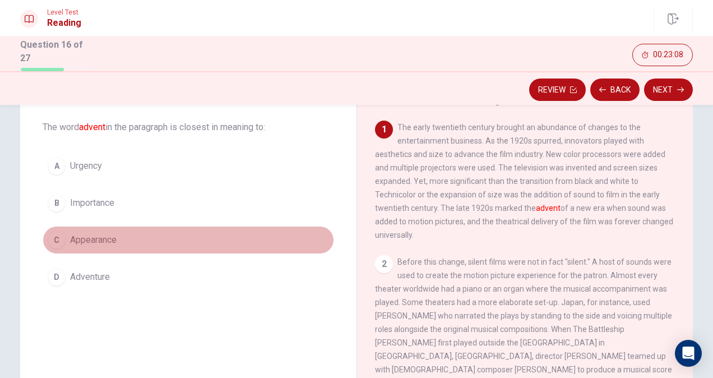
click at [114, 242] on span "Appearance" at bounding box center [93, 239] width 46 height 13
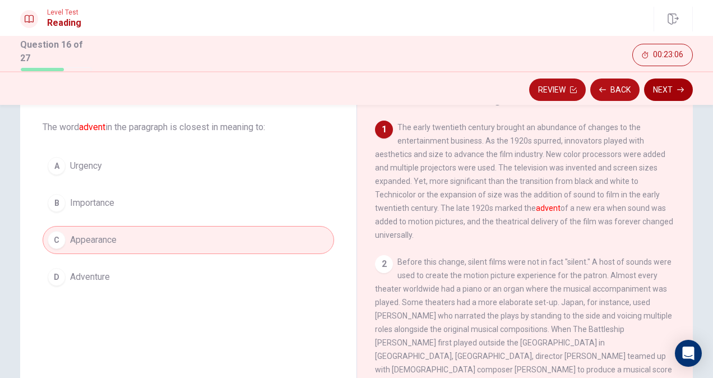
click at [669, 83] on button "Next" at bounding box center [668, 89] width 49 height 22
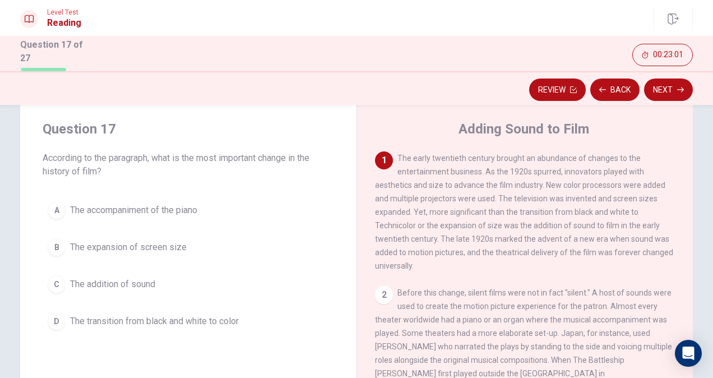
scroll to position [0, 0]
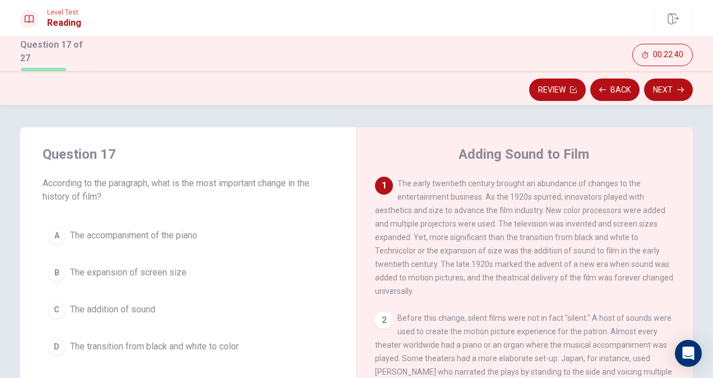
click at [203, 343] on span "The transition from black and white to color" at bounding box center [154, 345] width 169 height 13
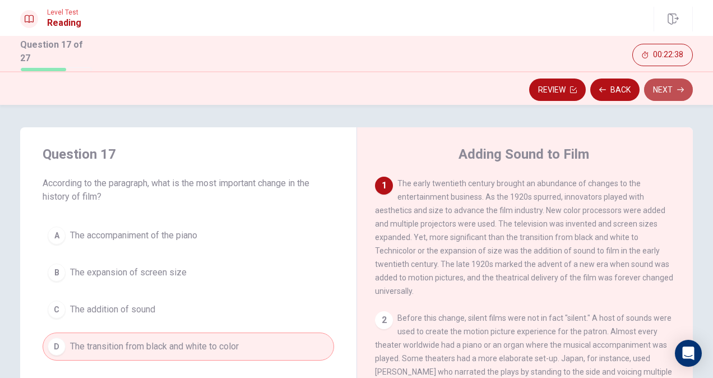
click at [672, 90] on button "Next" at bounding box center [668, 89] width 49 height 22
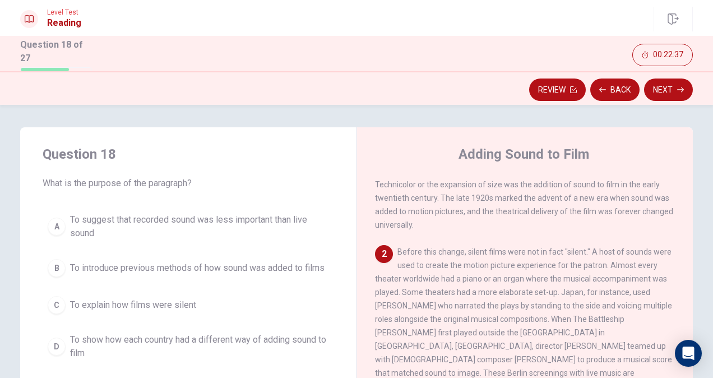
scroll to position [56, 0]
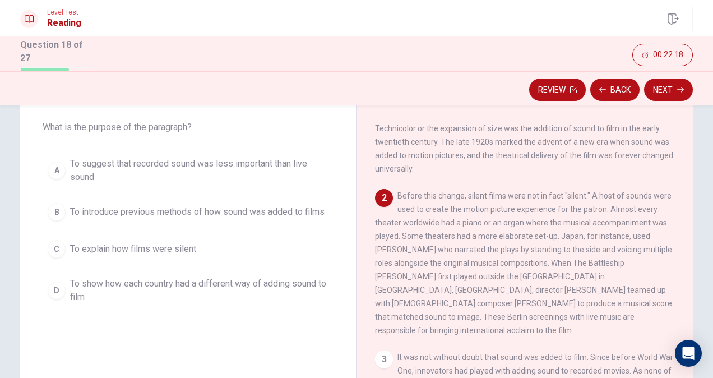
click at [218, 296] on span "To show how each country had a different way of adding sound to film" at bounding box center [199, 290] width 259 height 27
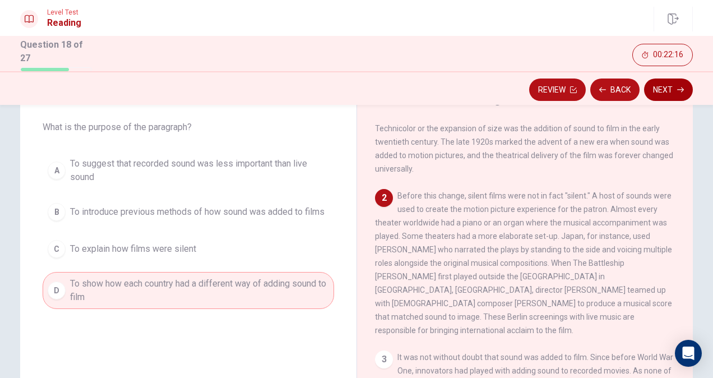
click at [659, 85] on button "Next" at bounding box center [668, 89] width 49 height 22
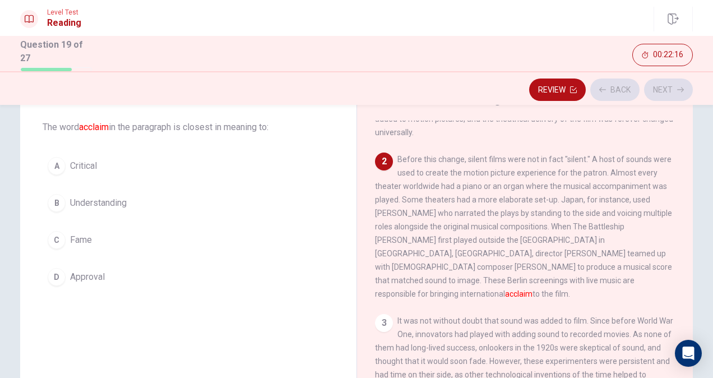
scroll to position [138, 0]
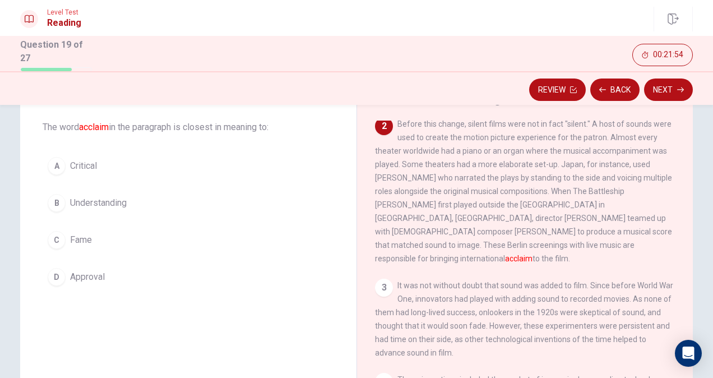
click at [190, 227] on button "C Fame" at bounding box center [188, 240] width 291 height 28
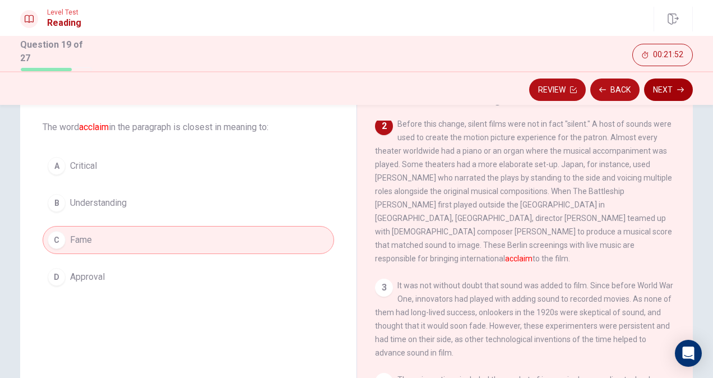
click at [660, 88] on button "Next" at bounding box center [668, 89] width 49 height 22
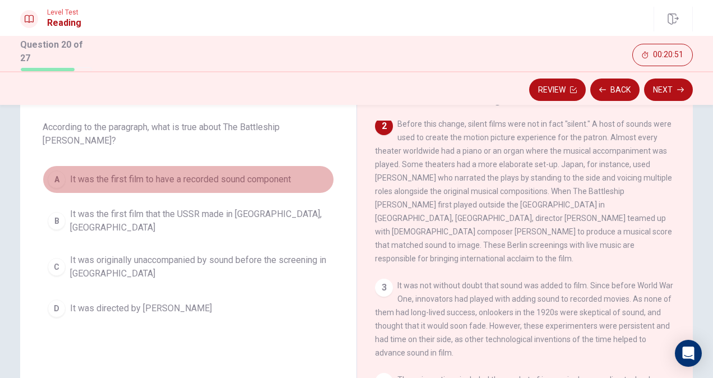
click at [240, 173] on span "It was the first film to have a recorded sound component" at bounding box center [180, 179] width 221 height 13
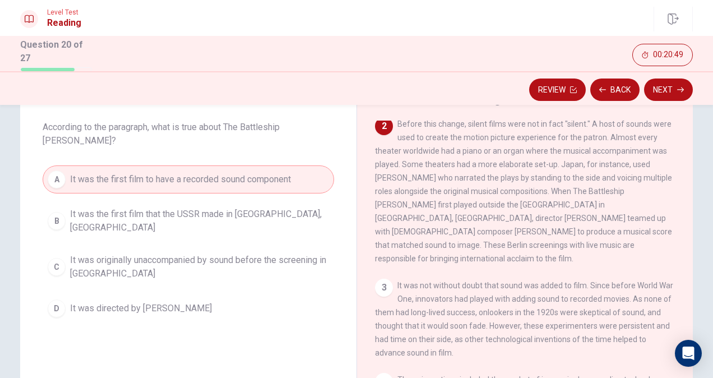
click at [674, 88] on button "Next" at bounding box center [668, 89] width 49 height 22
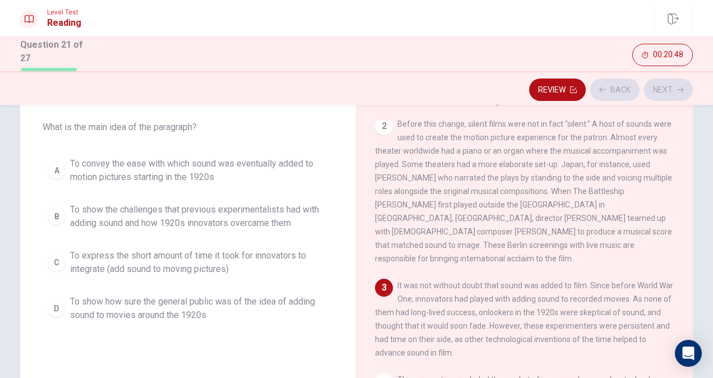
scroll to position [162, 0]
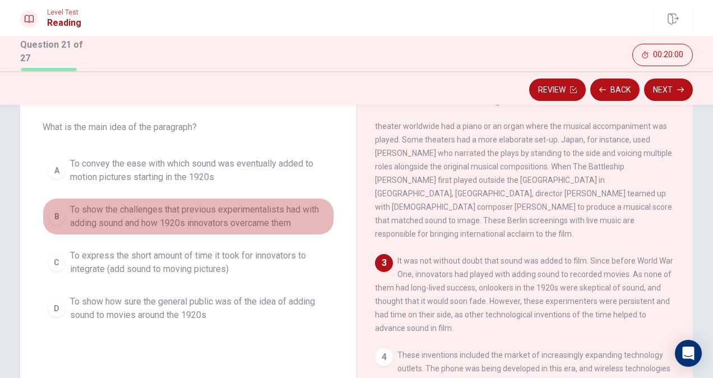
click at [161, 217] on span "To show the challenges that previous experimentalists had with adding sound and…" at bounding box center [199, 216] width 259 height 27
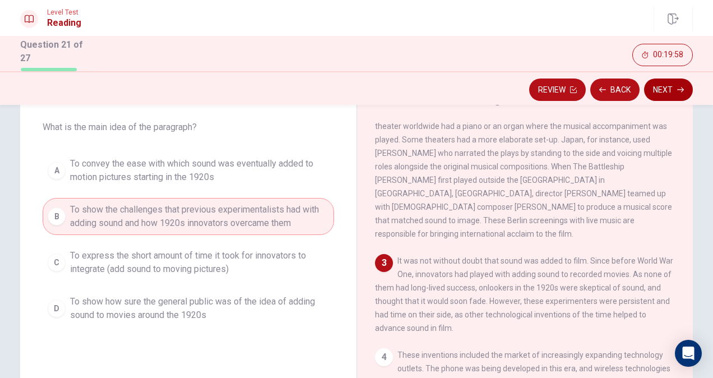
click at [672, 91] on button "Next" at bounding box center [668, 89] width 49 height 22
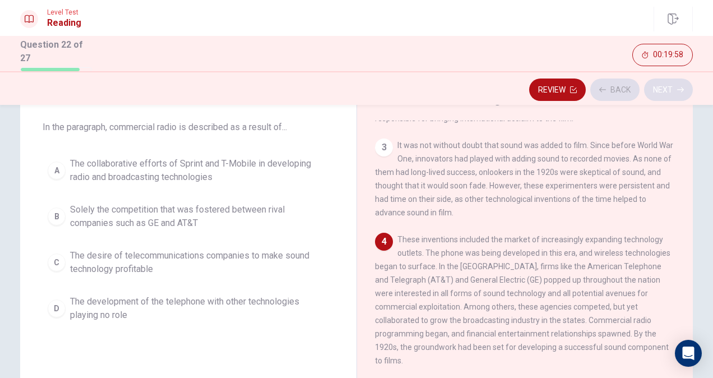
scroll to position [297, 0]
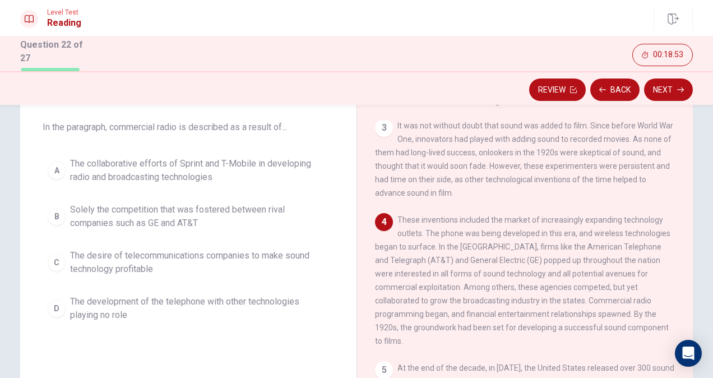
click at [264, 218] on span "Solely the competition that was fostered between rival companies such as GE and…" at bounding box center [199, 216] width 259 height 27
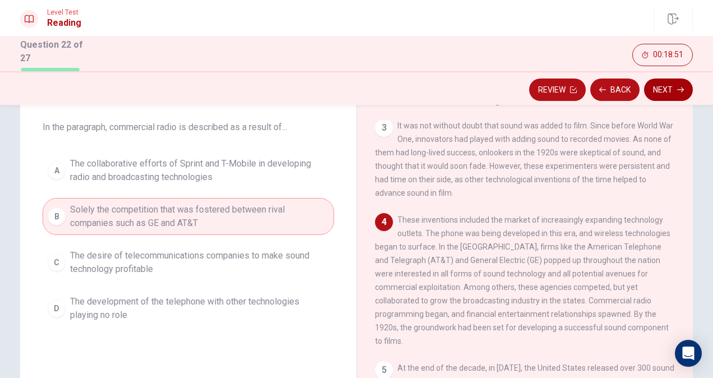
click at [683, 86] on icon "button" at bounding box center [680, 89] width 7 height 7
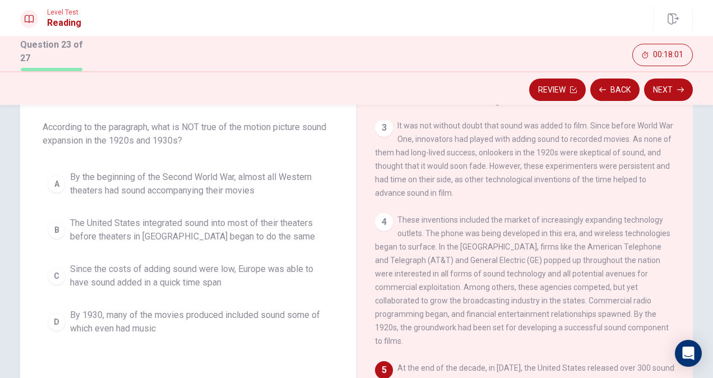
scroll to position [112, 0]
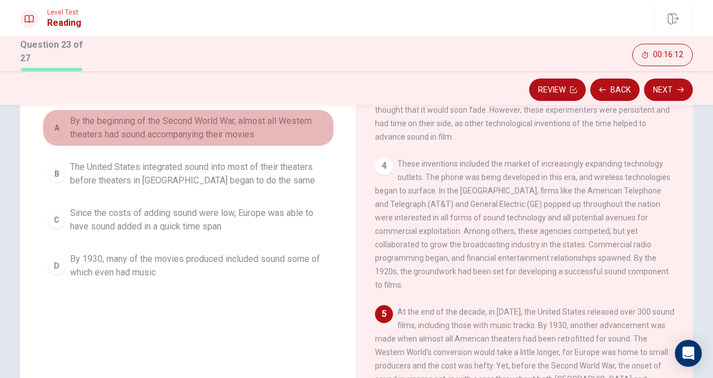
click at [227, 118] on span "By the beginning of the Second World War, almost all Western theaters had sound…" at bounding box center [199, 127] width 259 height 27
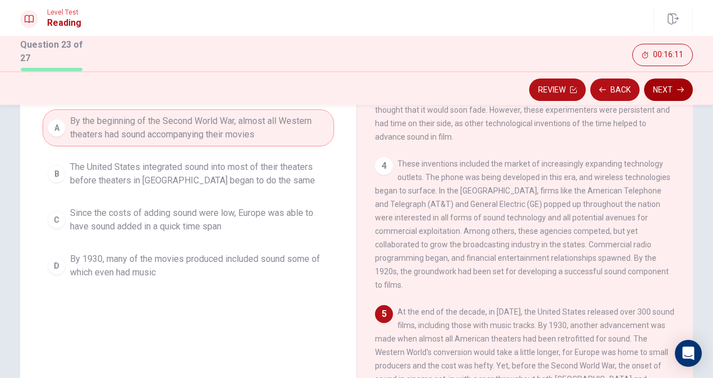
click at [673, 91] on button "Next" at bounding box center [668, 89] width 49 height 22
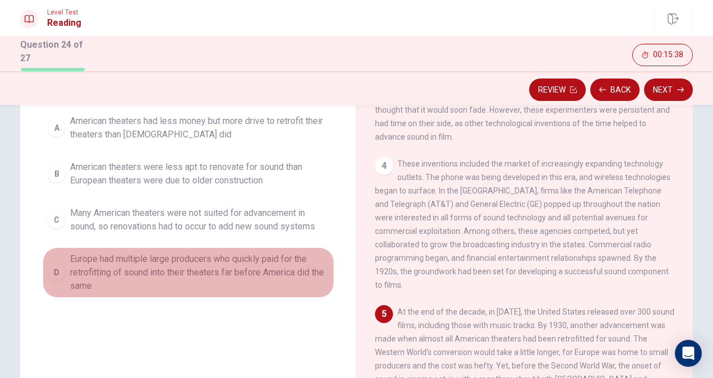
click at [242, 271] on span "Europe had multiple large producers who quickly paid for the retrofitting of so…" at bounding box center [199, 272] width 259 height 40
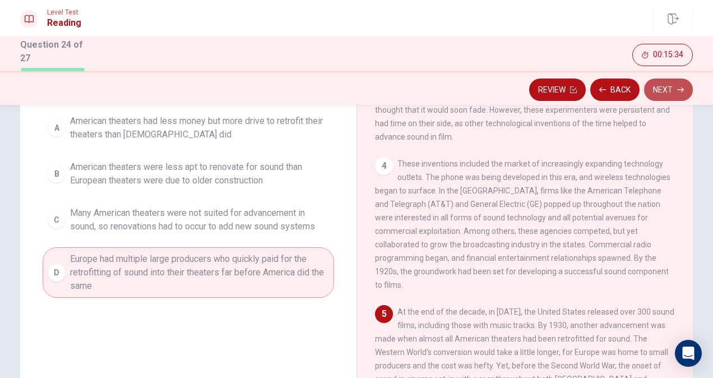
click at [672, 88] on button "Next" at bounding box center [668, 89] width 49 height 22
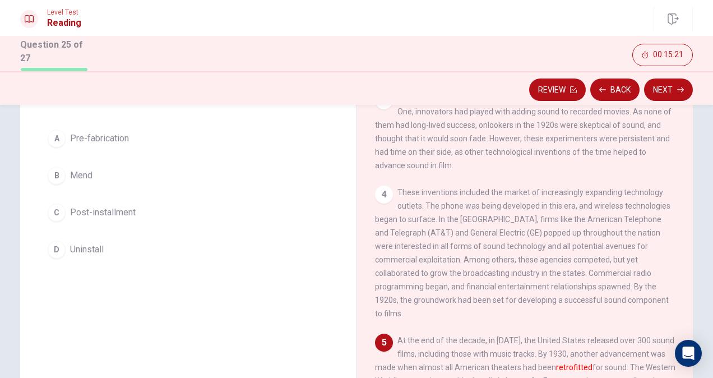
scroll to position [27, 0]
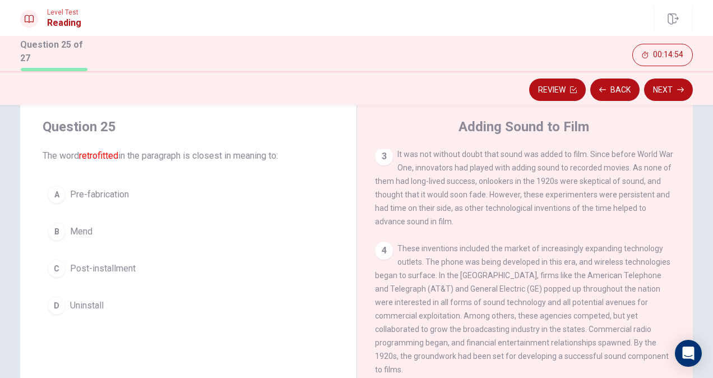
click at [239, 221] on button "B Mend" at bounding box center [188, 231] width 291 height 28
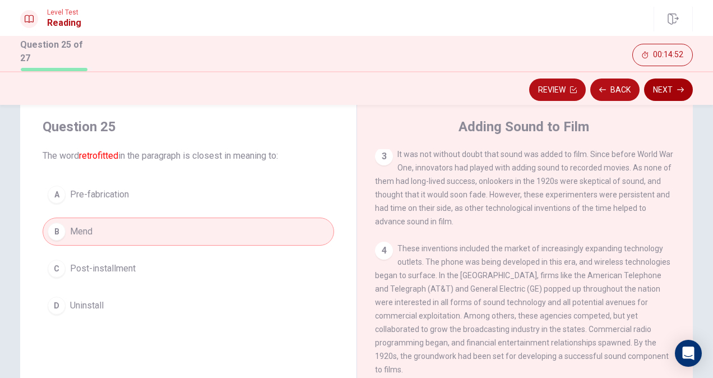
click at [664, 86] on button "Next" at bounding box center [668, 89] width 49 height 22
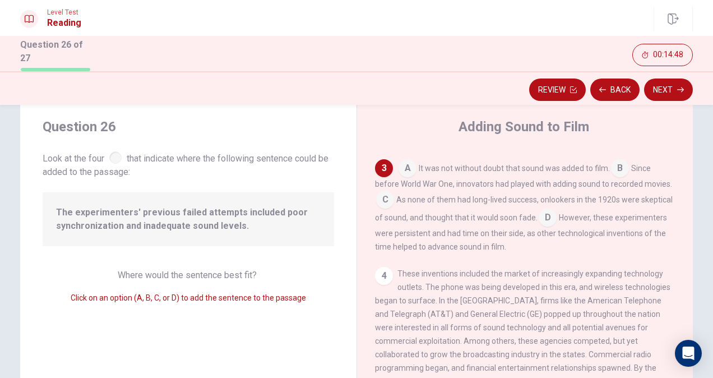
scroll to position [230, 0]
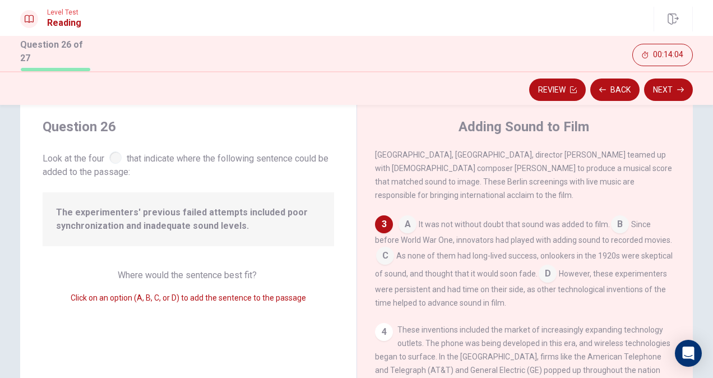
click at [381, 248] on input at bounding box center [385, 257] width 18 height 18
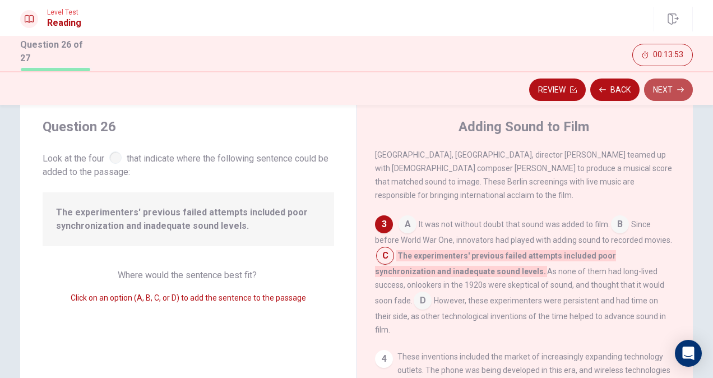
click at [679, 89] on icon "button" at bounding box center [680, 89] width 7 height 7
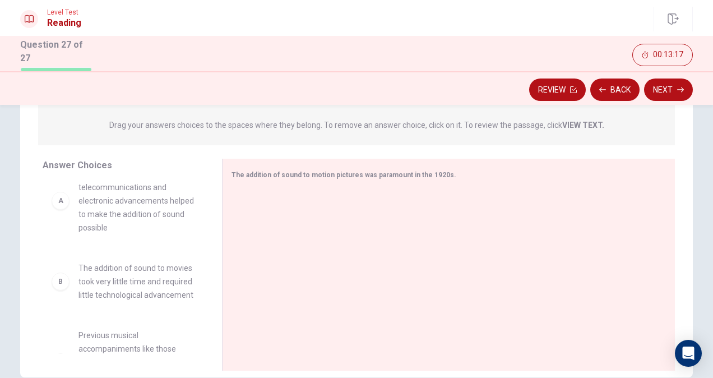
scroll to position [0, 0]
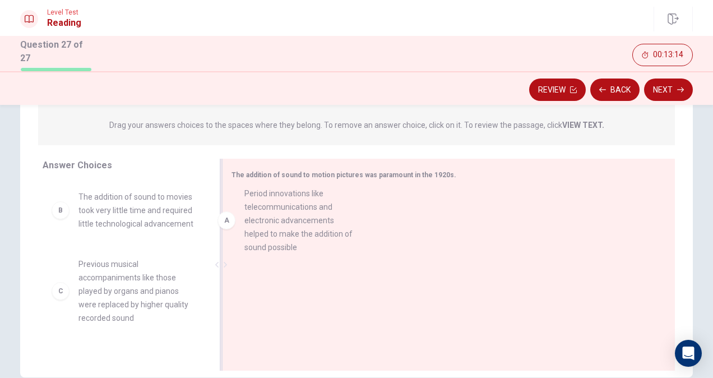
drag, startPoint x: 131, startPoint y: 235, endPoint x: 304, endPoint y: 233, distance: 172.5
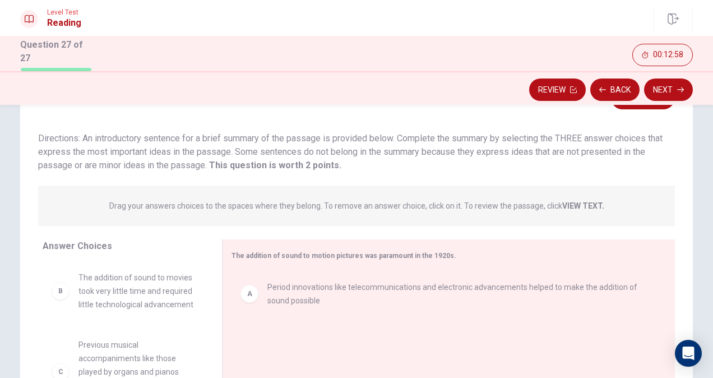
scroll to position [83, 0]
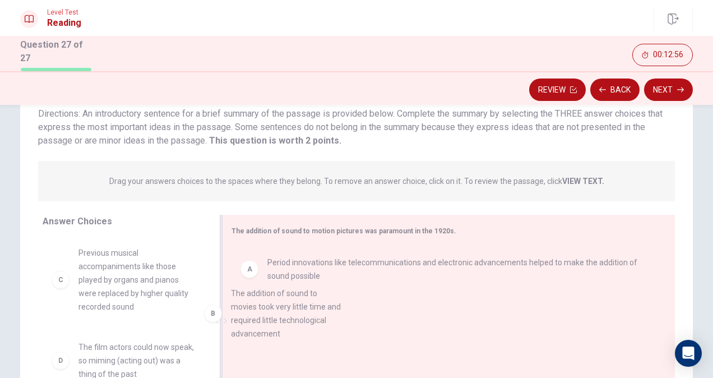
drag, startPoint x: 136, startPoint y: 267, endPoint x: 300, endPoint y: 308, distance: 169.8
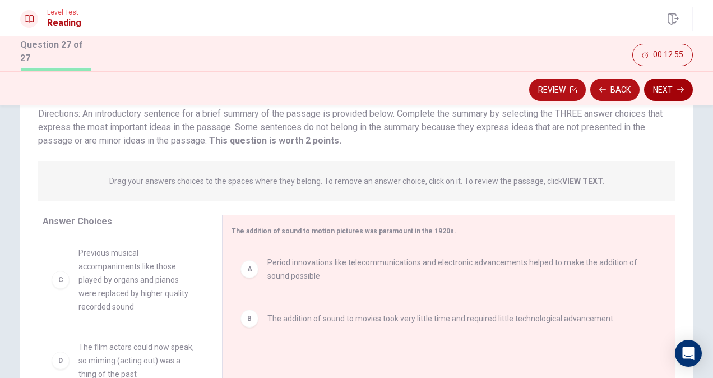
click at [673, 86] on button "Next" at bounding box center [668, 89] width 49 height 22
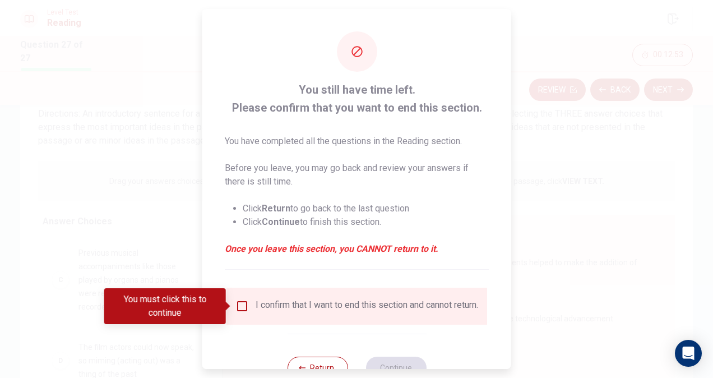
click at [232, 305] on span at bounding box center [229, 305] width 6 height 9
click at [245, 309] on input "You must click this to continue" at bounding box center [241, 305] width 13 height 13
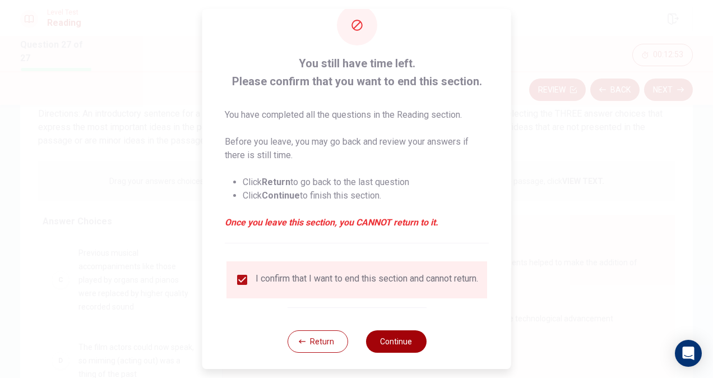
scroll to position [40, 0]
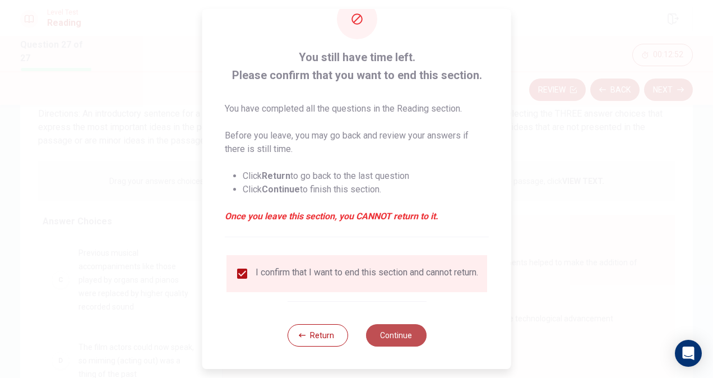
click at [388, 338] on button "Continue" at bounding box center [395, 335] width 60 height 22
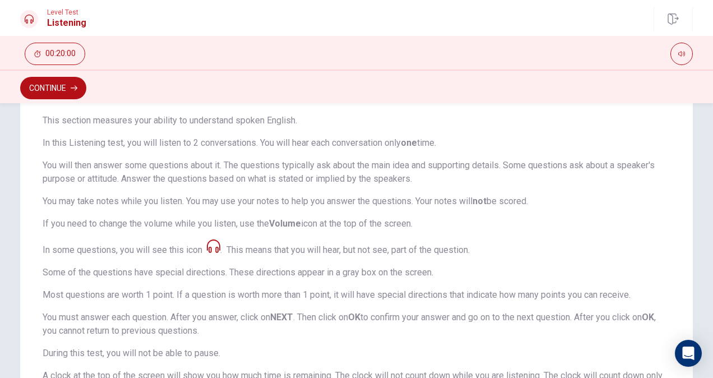
scroll to position [139, 0]
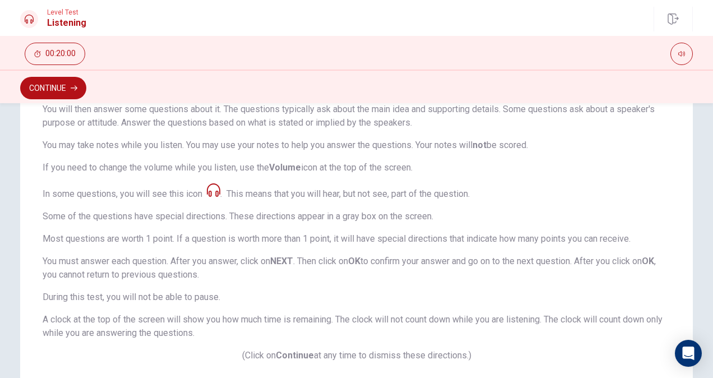
click at [55, 100] on div "Continue" at bounding box center [356, 86] width 713 height 34
click at [55, 87] on button "Continue" at bounding box center [53, 88] width 66 height 22
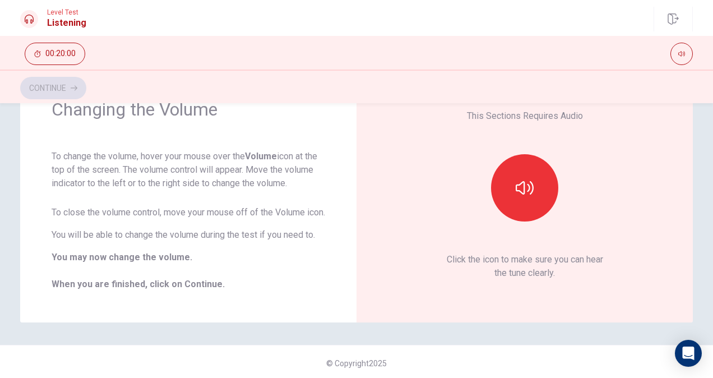
scroll to position [19, 0]
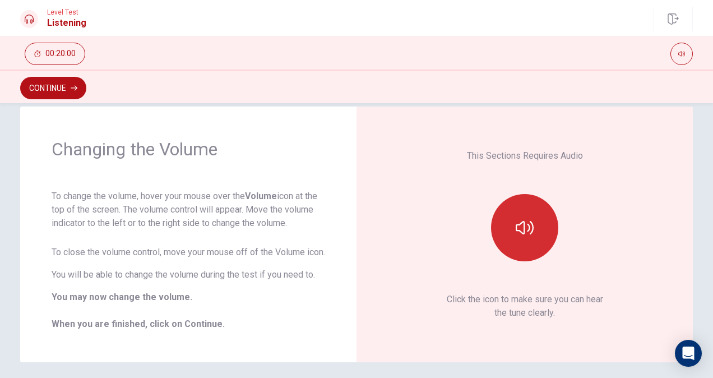
click at [503, 235] on button "button" at bounding box center [524, 227] width 67 height 67
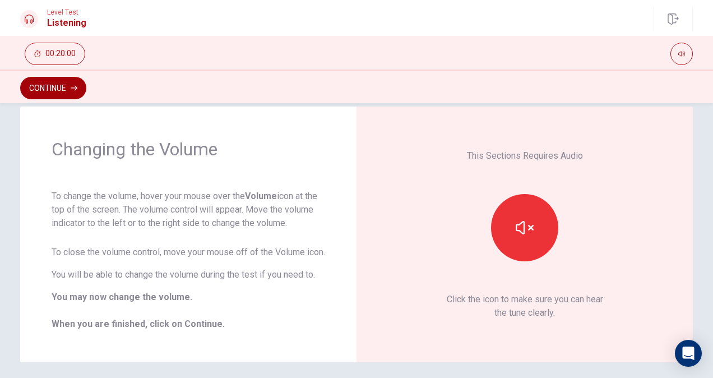
click at [49, 85] on button "Continue" at bounding box center [53, 88] width 66 height 22
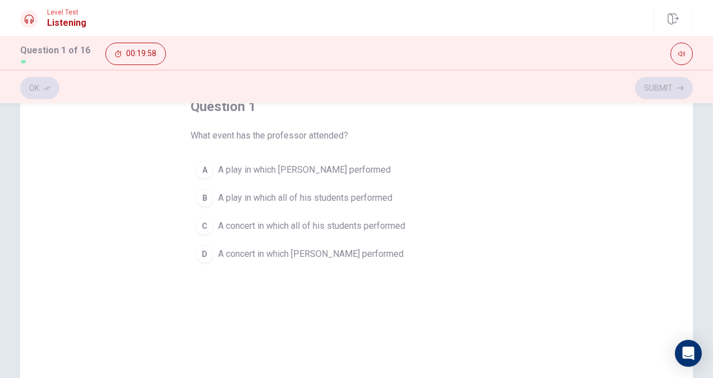
scroll to position [56, 0]
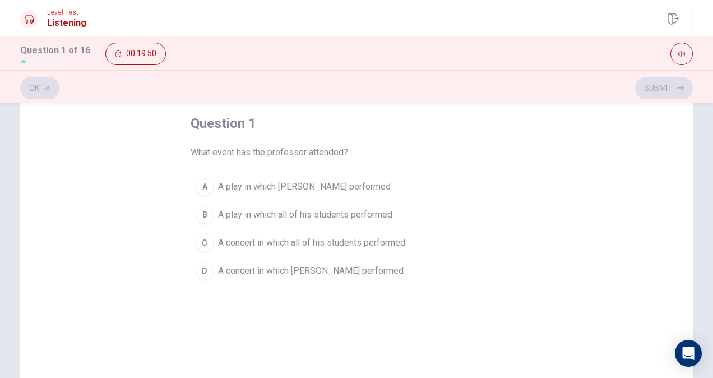
click at [320, 268] on span "A concert in which [PERSON_NAME] performed" at bounding box center [310, 270] width 185 height 13
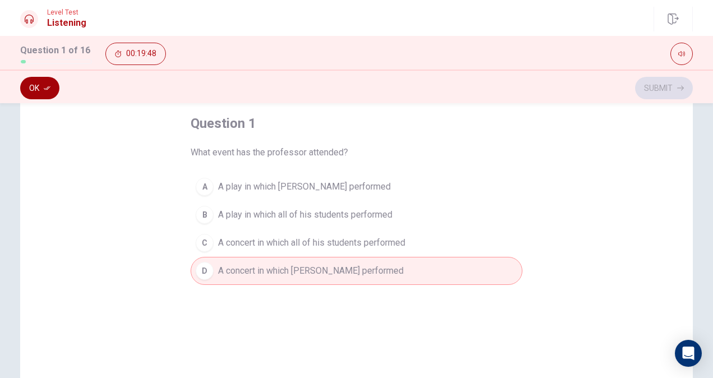
click at [39, 86] on button "Ok" at bounding box center [39, 88] width 39 height 22
click at [654, 85] on button "Submit" at bounding box center [664, 88] width 58 height 22
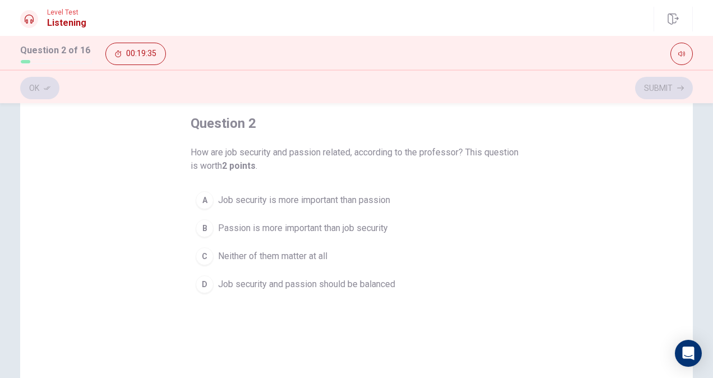
click at [273, 284] on span "Job security and passion should be balanced" at bounding box center [306, 283] width 177 height 13
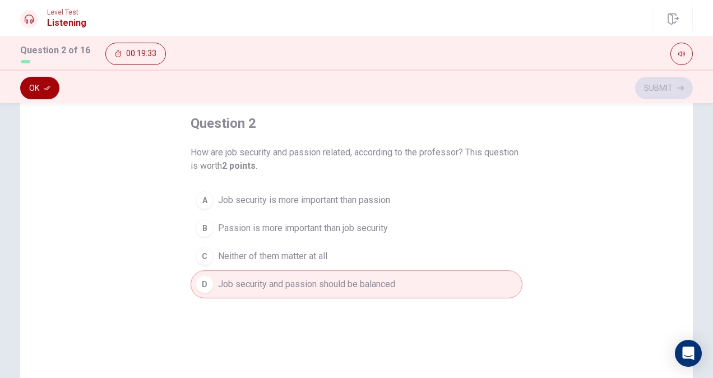
click at [39, 94] on button "Ok" at bounding box center [39, 88] width 39 height 22
click at [668, 89] on button "Submit" at bounding box center [664, 88] width 58 height 22
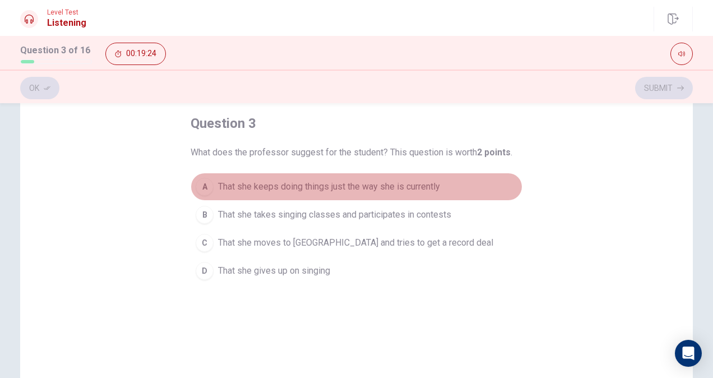
click at [397, 185] on span "That she keeps doing things just the way she is currently" at bounding box center [329, 186] width 222 height 13
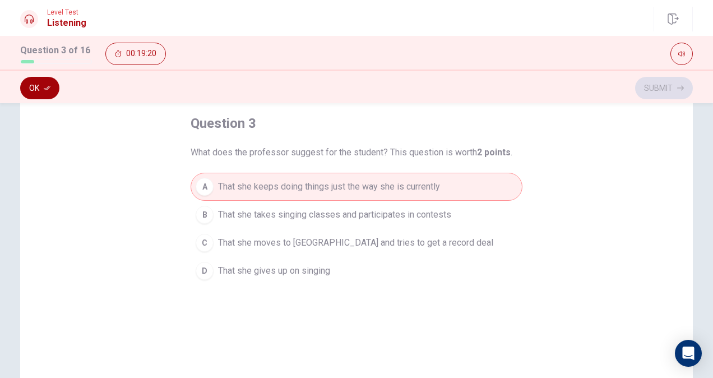
click at [40, 90] on button "Ok" at bounding box center [39, 88] width 39 height 22
click at [665, 81] on button "Submit" at bounding box center [664, 88] width 58 height 22
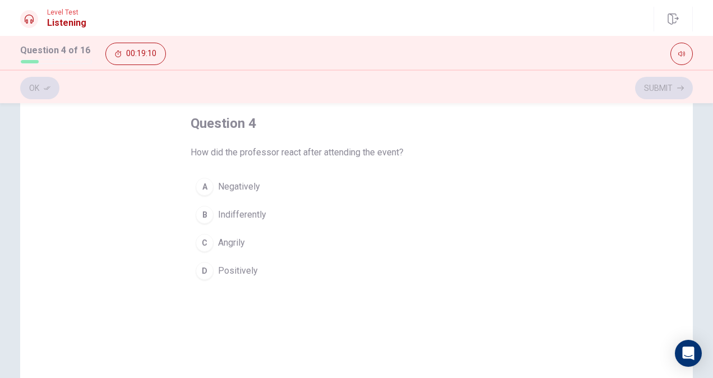
click at [258, 267] on button "D Positively" at bounding box center [356, 271] width 332 height 28
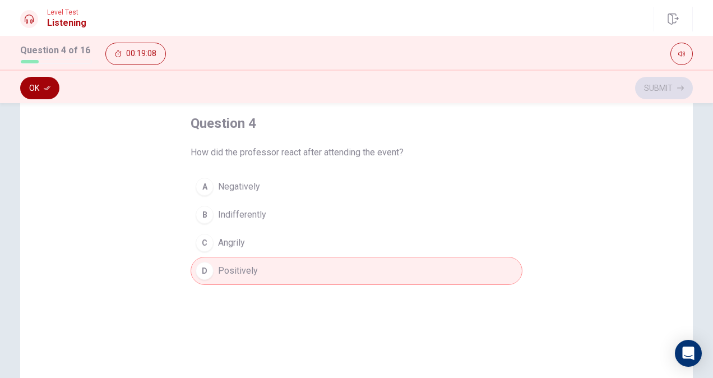
click at [38, 90] on button "Ok" at bounding box center [39, 88] width 39 height 22
click at [681, 90] on icon "button" at bounding box center [680, 88] width 7 height 7
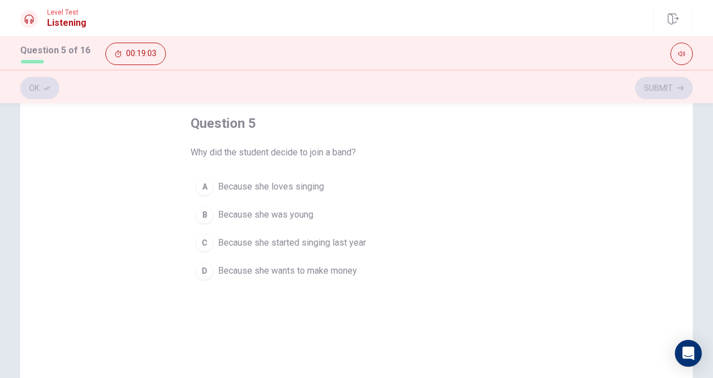
click at [295, 189] on span "Because she loves singing" at bounding box center [271, 186] width 106 height 13
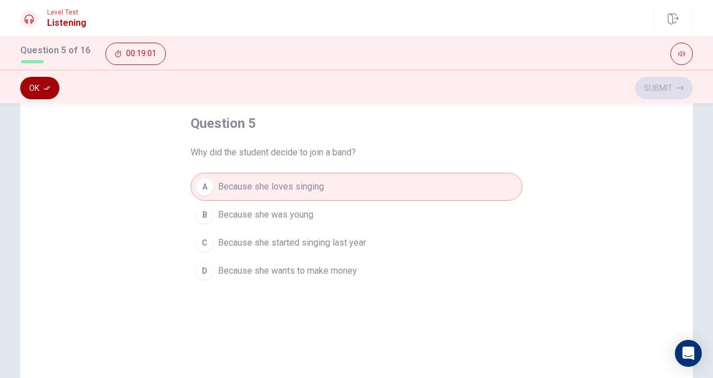
click at [48, 83] on button "Ok" at bounding box center [39, 88] width 39 height 22
click at [682, 88] on icon "button" at bounding box center [680, 88] width 7 height 5
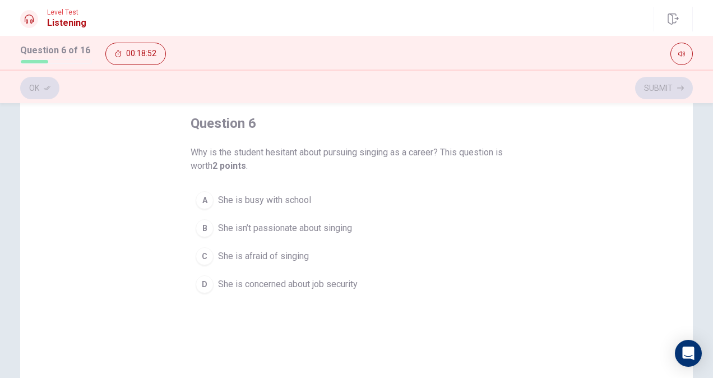
click at [282, 291] on button "D She is concerned about job security" at bounding box center [356, 284] width 332 height 28
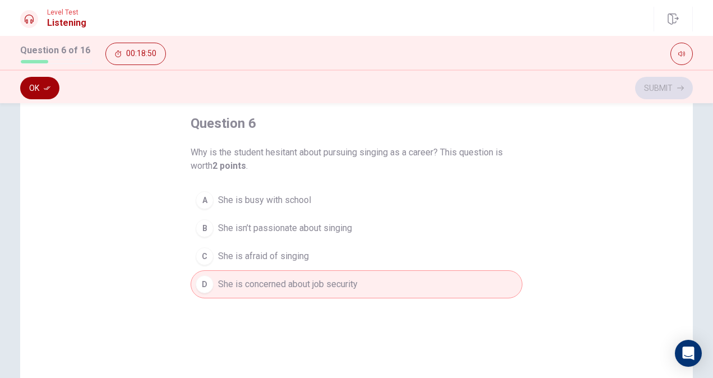
click at [45, 78] on button "Ok" at bounding box center [39, 88] width 39 height 22
click at [662, 86] on button "Submit" at bounding box center [664, 88] width 58 height 22
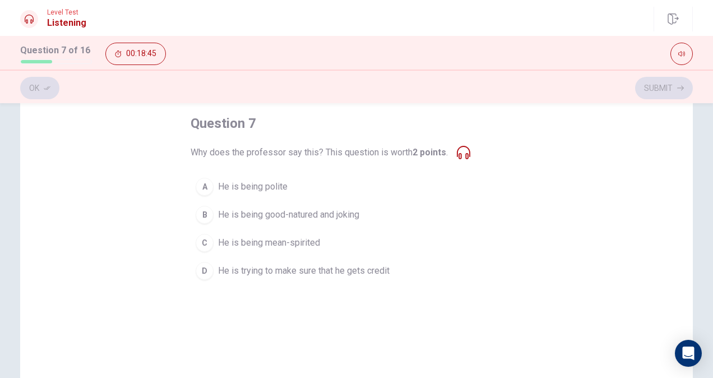
scroll to position [0, 0]
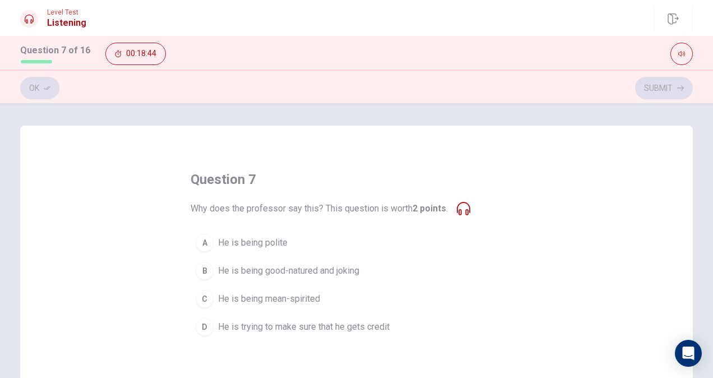
click at [343, 271] on span "He is being good-natured and joking" at bounding box center [288, 270] width 141 height 13
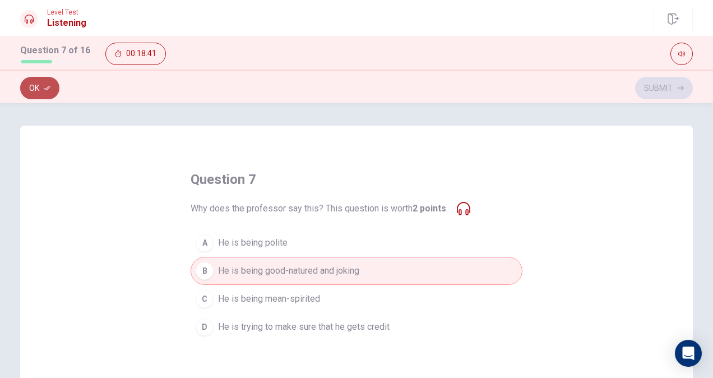
click at [43, 91] on button "Ok" at bounding box center [39, 88] width 39 height 22
click at [670, 81] on button "Submit" at bounding box center [664, 88] width 58 height 22
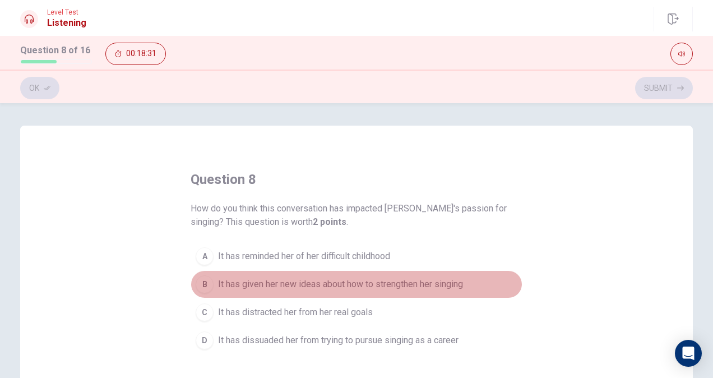
click at [393, 285] on span "It has given her new ideas about how to strengthen her singing" at bounding box center [340, 283] width 245 height 13
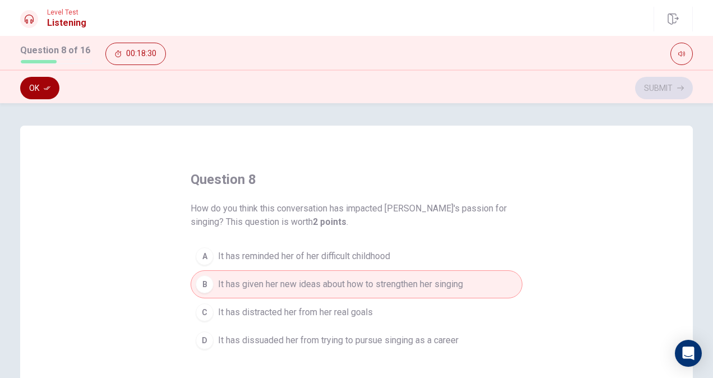
click at [30, 79] on button "Ok" at bounding box center [39, 88] width 39 height 22
click at [670, 78] on button "Submit" at bounding box center [664, 88] width 58 height 22
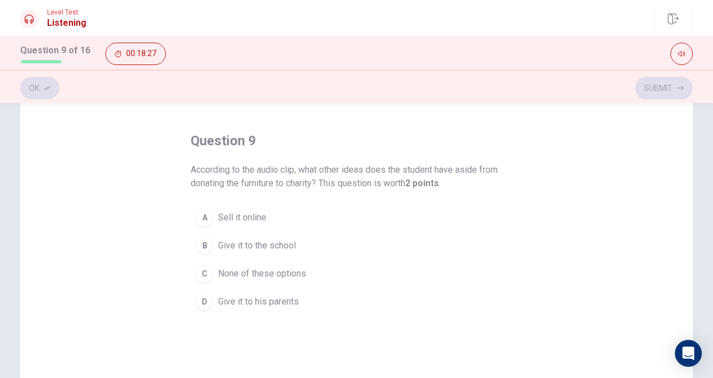
scroll to position [56, 0]
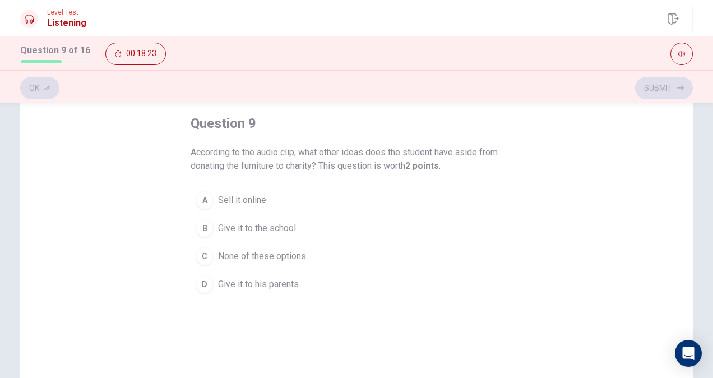
click at [297, 217] on button "B Give it to the school" at bounding box center [356, 228] width 332 height 28
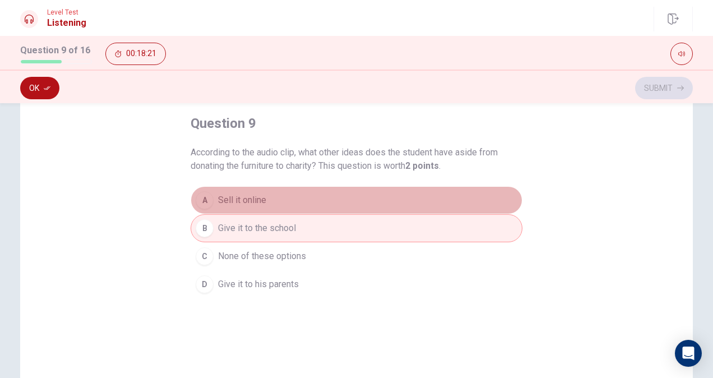
click at [289, 205] on button "A Sell it online" at bounding box center [356, 200] width 332 height 28
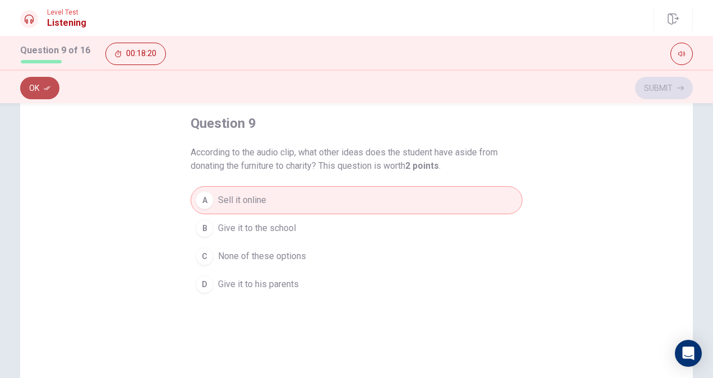
click at [40, 92] on button "Ok" at bounding box center [39, 88] width 39 height 22
click at [648, 88] on button "Submit" at bounding box center [664, 88] width 58 height 22
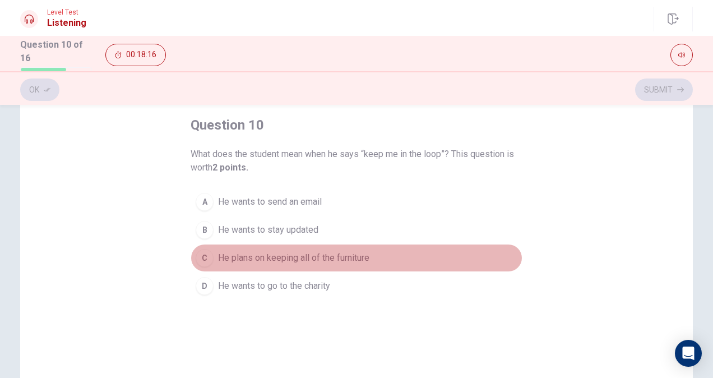
click at [302, 255] on span "He plans on keeping all of the furniture" at bounding box center [293, 257] width 151 height 13
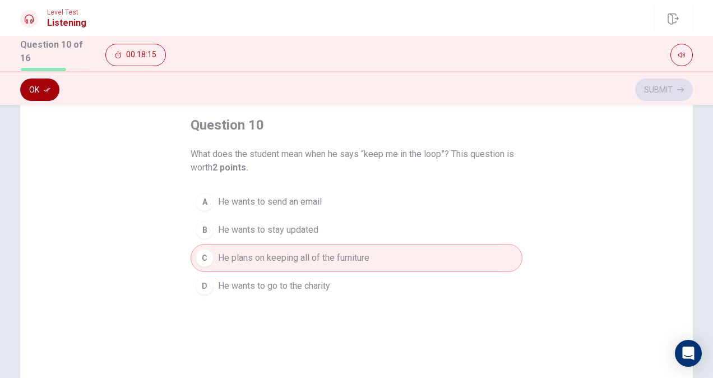
click at [45, 89] on icon "button" at bounding box center [47, 90] width 7 height 4
click at [667, 81] on button "Submit" at bounding box center [664, 89] width 58 height 22
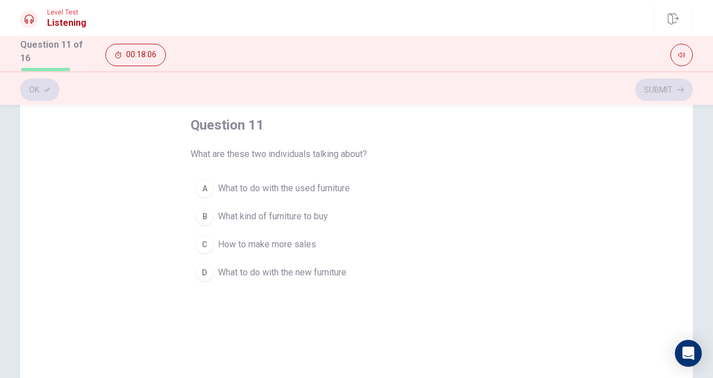
click at [334, 187] on span "What to do with the used furniture" at bounding box center [284, 187] width 132 height 13
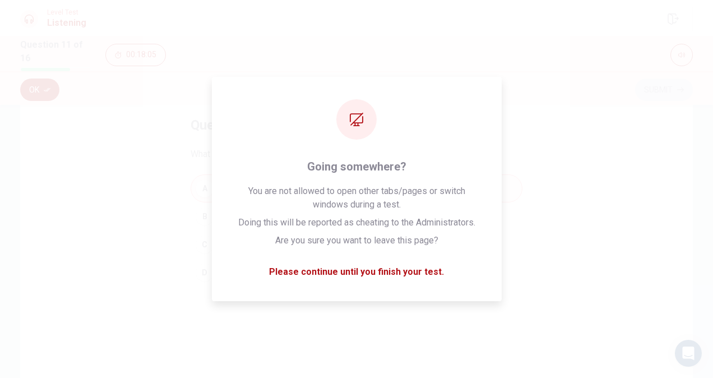
click at [29, 84] on button "Ok" at bounding box center [39, 89] width 39 height 22
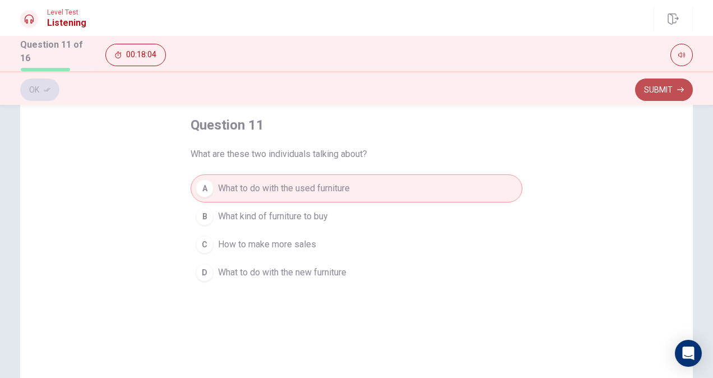
click at [654, 84] on button "Submit" at bounding box center [664, 89] width 58 height 22
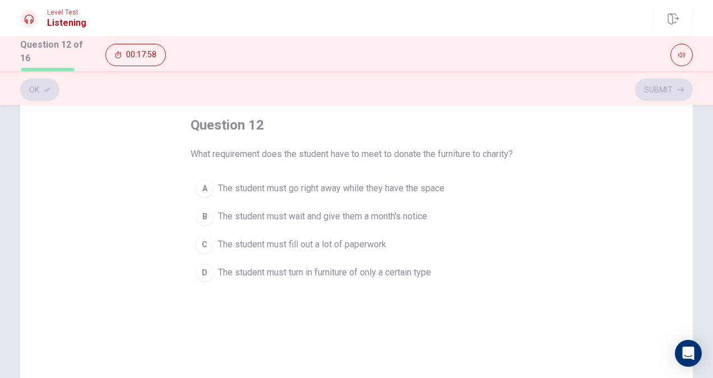
click at [392, 184] on span "The student must go right away while they have the space" at bounding box center [331, 187] width 226 height 13
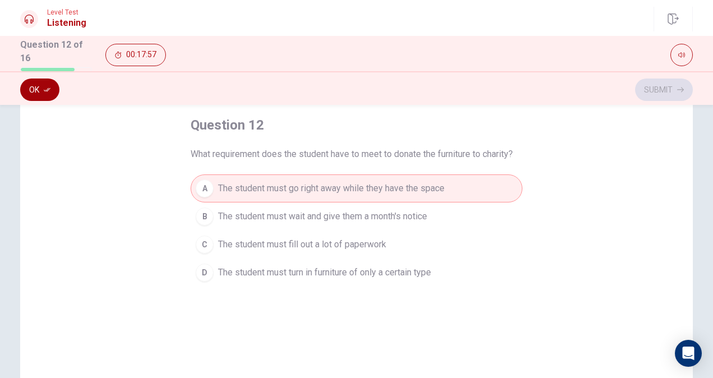
click at [47, 89] on icon "button" at bounding box center [47, 90] width 7 height 4
click at [674, 85] on button "Submit" at bounding box center [664, 89] width 58 height 22
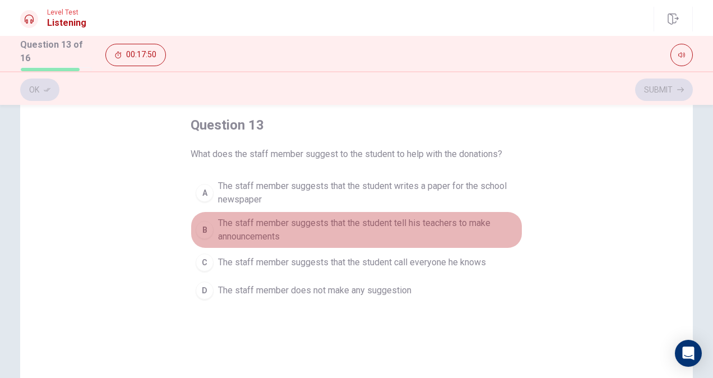
click at [400, 230] on span "The staff member suggests that the student tell his teachers to make announceme…" at bounding box center [367, 229] width 299 height 27
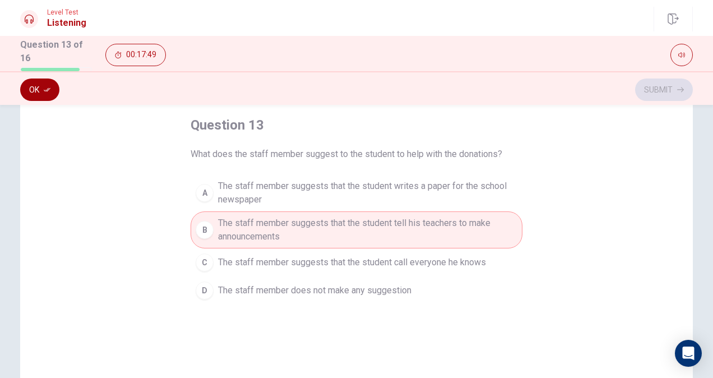
click at [36, 82] on button "Ok" at bounding box center [39, 89] width 39 height 22
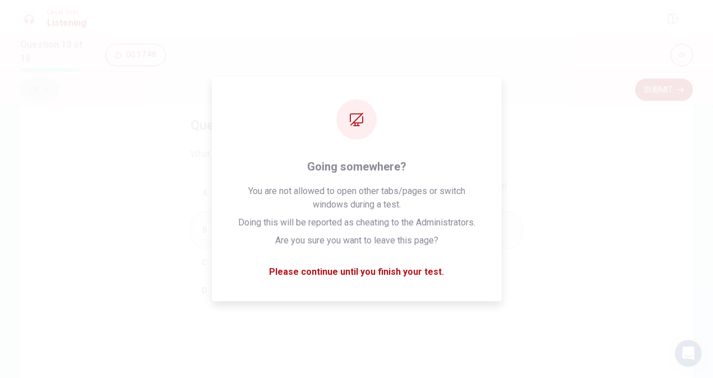
click at [665, 89] on button "Submit" at bounding box center [664, 89] width 58 height 22
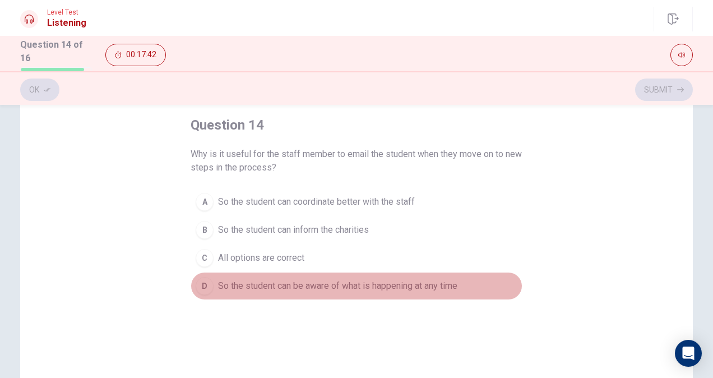
click at [279, 281] on span "So the student can be aware of what is happening at any time" at bounding box center [337, 285] width 239 height 13
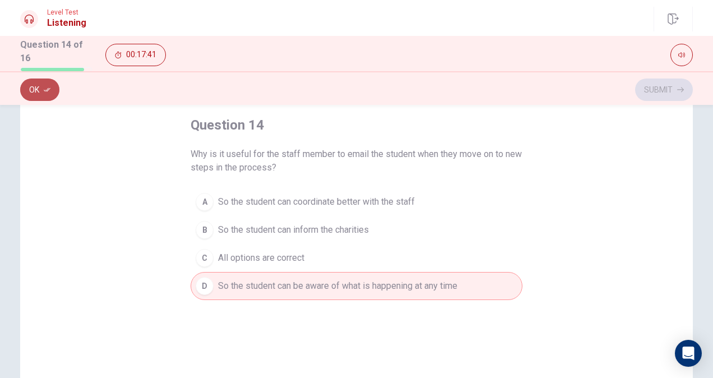
click at [49, 82] on button "Ok" at bounding box center [39, 89] width 39 height 22
click at [684, 90] on button "Submit" at bounding box center [664, 89] width 58 height 22
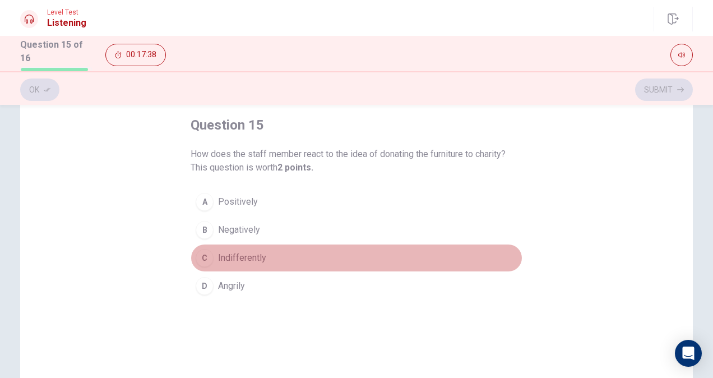
click at [262, 252] on span "Indifferently" at bounding box center [242, 257] width 48 height 13
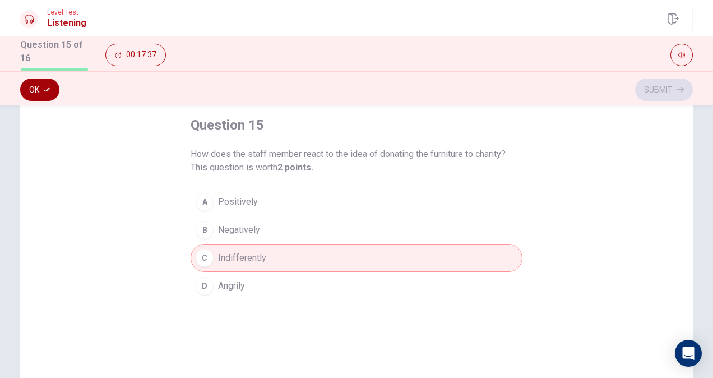
click at [38, 88] on button "Ok" at bounding box center [39, 89] width 39 height 22
click at [640, 84] on button "Submit" at bounding box center [664, 89] width 58 height 22
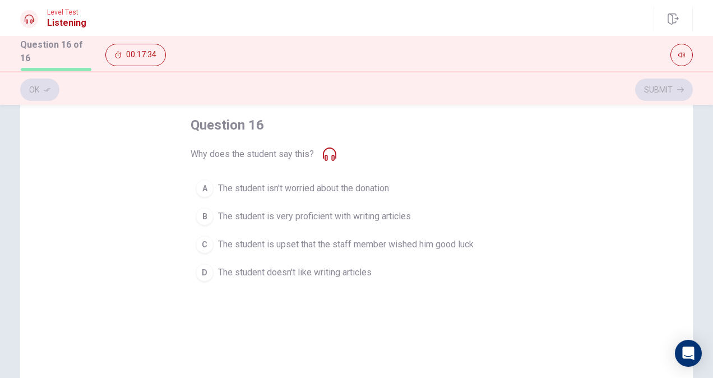
click at [295, 240] on span "The student is upset that the staff member wished him good luck" at bounding box center [345, 244] width 255 height 13
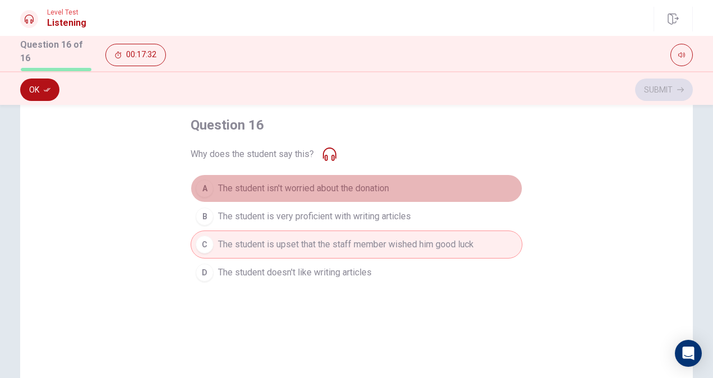
click at [348, 184] on span "The student isn't worried about the donation" at bounding box center [303, 187] width 171 height 13
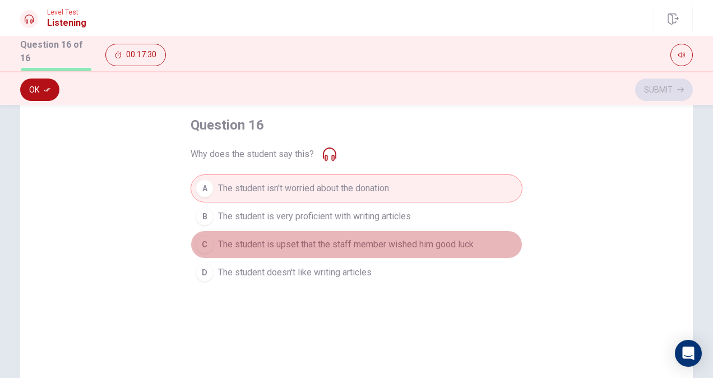
click at [346, 238] on span "The student is upset that the staff member wished him good luck" at bounding box center [345, 244] width 255 height 13
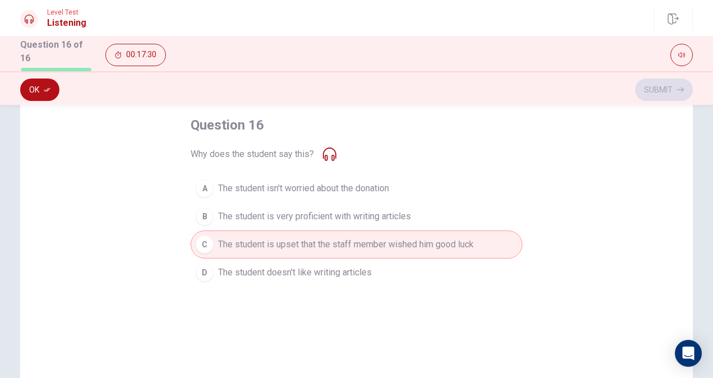
click at [344, 216] on span "The student is very proficient with writing articles" at bounding box center [314, 216] width 193 height 13
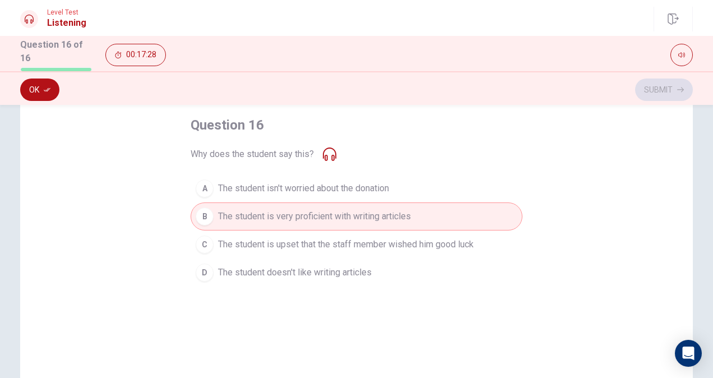
click at [342, 243] on span "The student is upset that the staff member wished him good luck" at bounding box center [345, 244] width 255 height 13
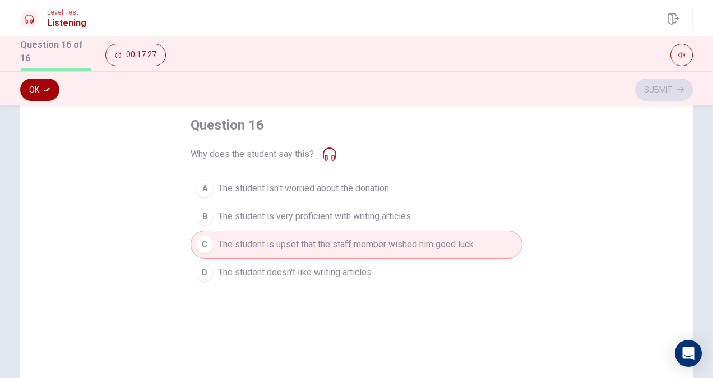
click at [44, 90] on icon "button" at bounding box center [47, 89] width 7 height 7
click at [668, 91] on button "Submit" at bounding box center [664, 89] width 58 height 22
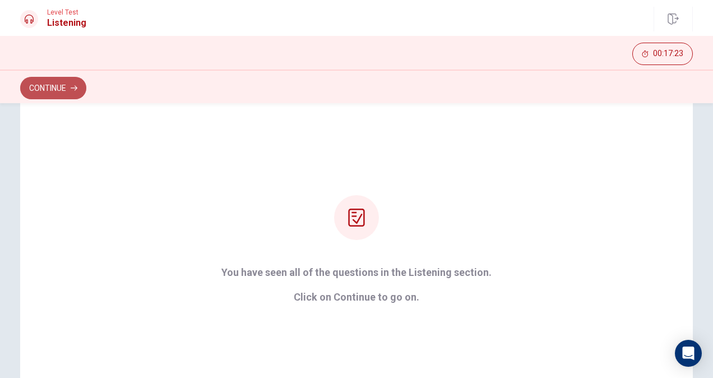
click at [61, 87] on button "Continue" at bounding box center [53, 88] width 66 height 22
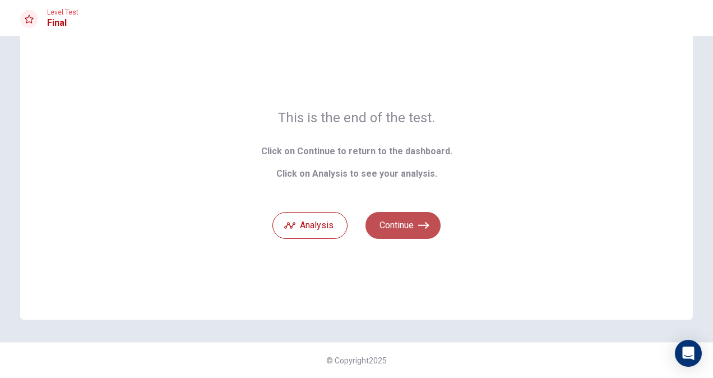
click at [411, 224] on button "Continue" at bounding box center [402, 225] width 75 height 27
